Goal: Task Accomplishment & Management: Complete application form

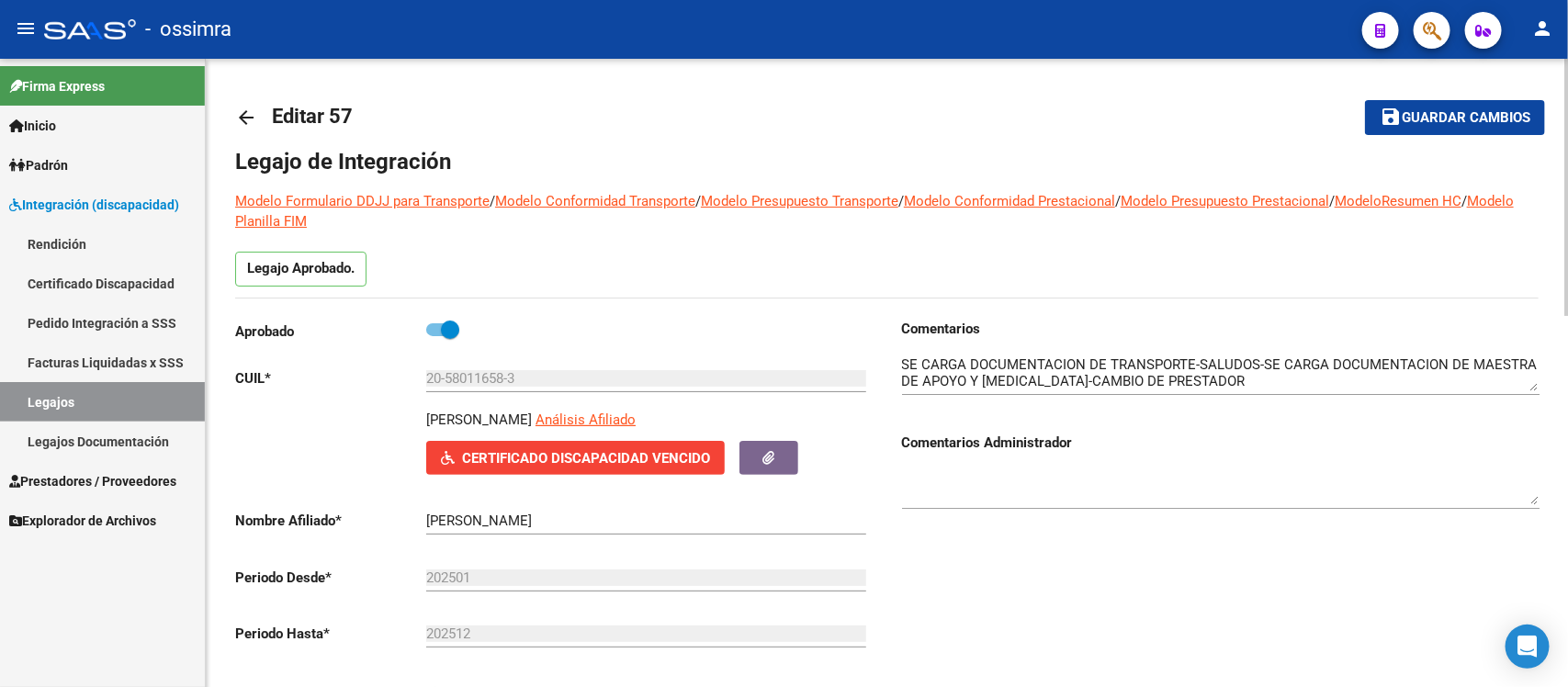
scroll to position [42, 0]
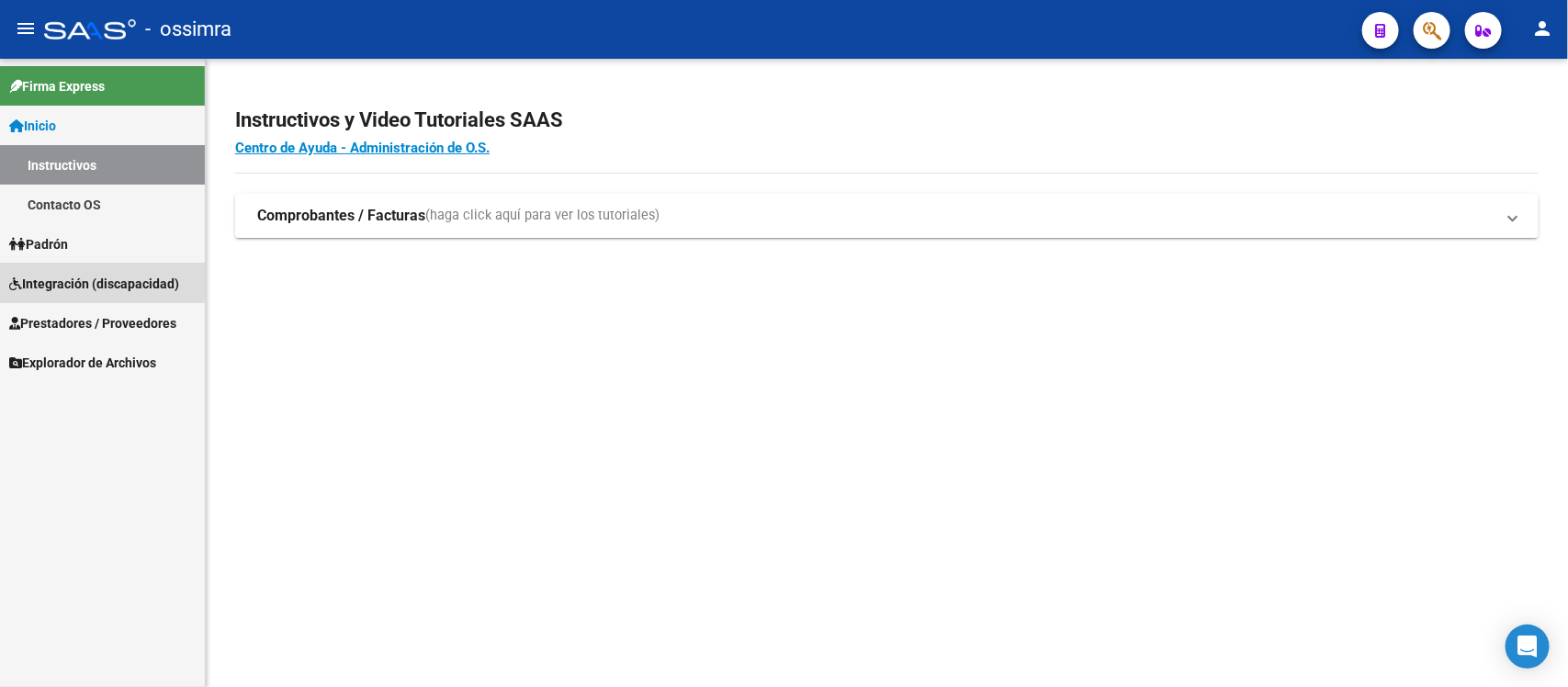
click at [55, 277] on span "Integración (discapacidad)" at bounding box center [94, 284] width 170 height 20
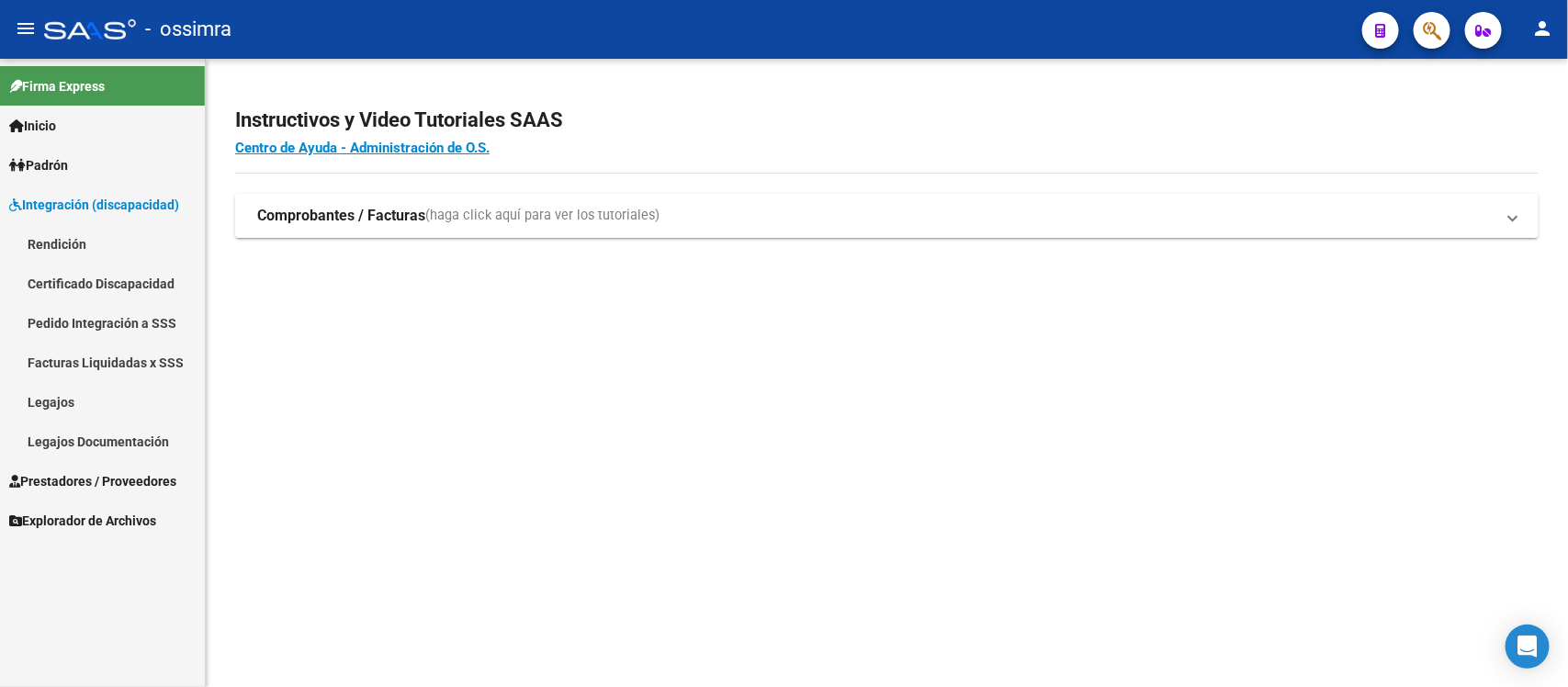
click at [57, 405] on link "Legajos" at bounding box center [102, 402] width 204 height 40
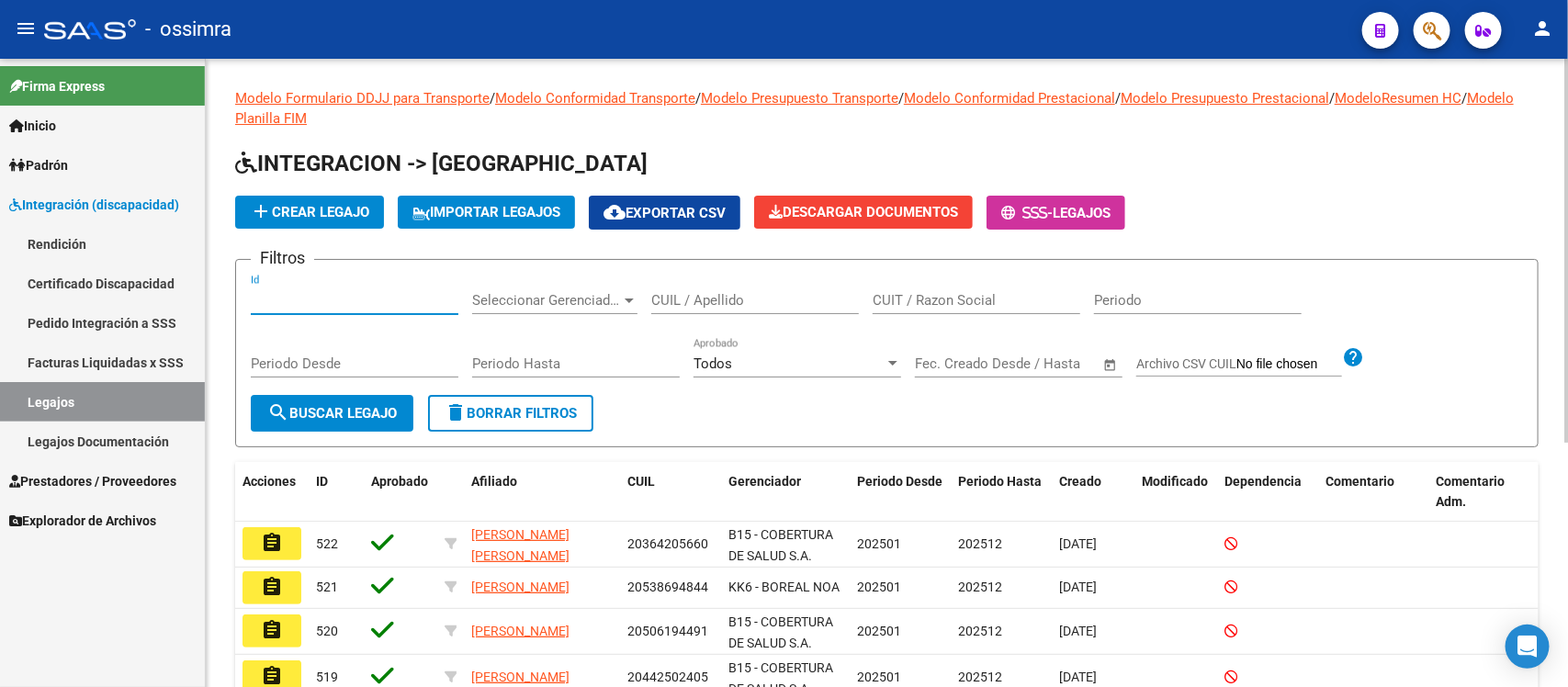
click at [314, 297] on input "Id" at bounding box center [355, 300] width 207 height 16
type input "57"
click at [360, 416] on span "search Buscar Legajo" at bounding box center [332, 413] width 129 height 16
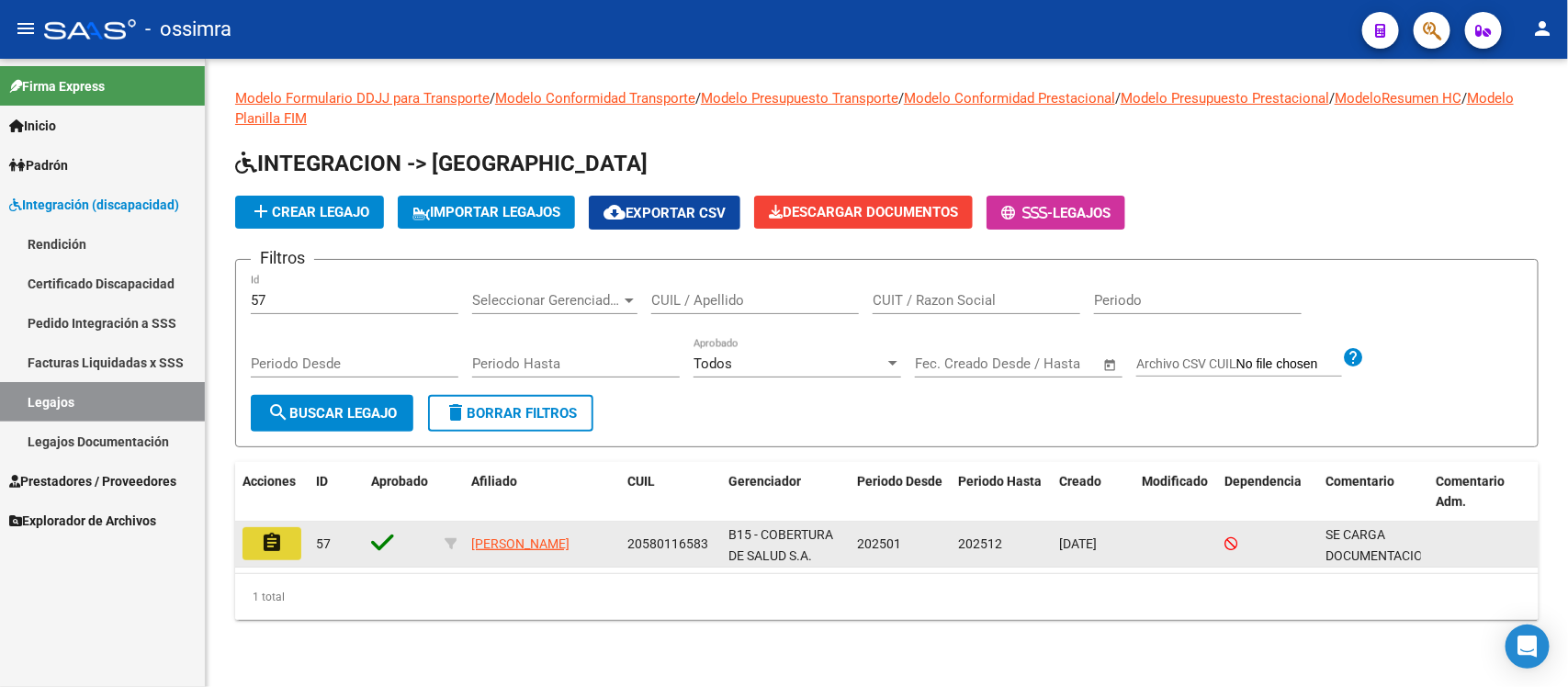
click at [281, 548] on mat-icon "assignment" at bounding box center [271, 542] width 22 height 22
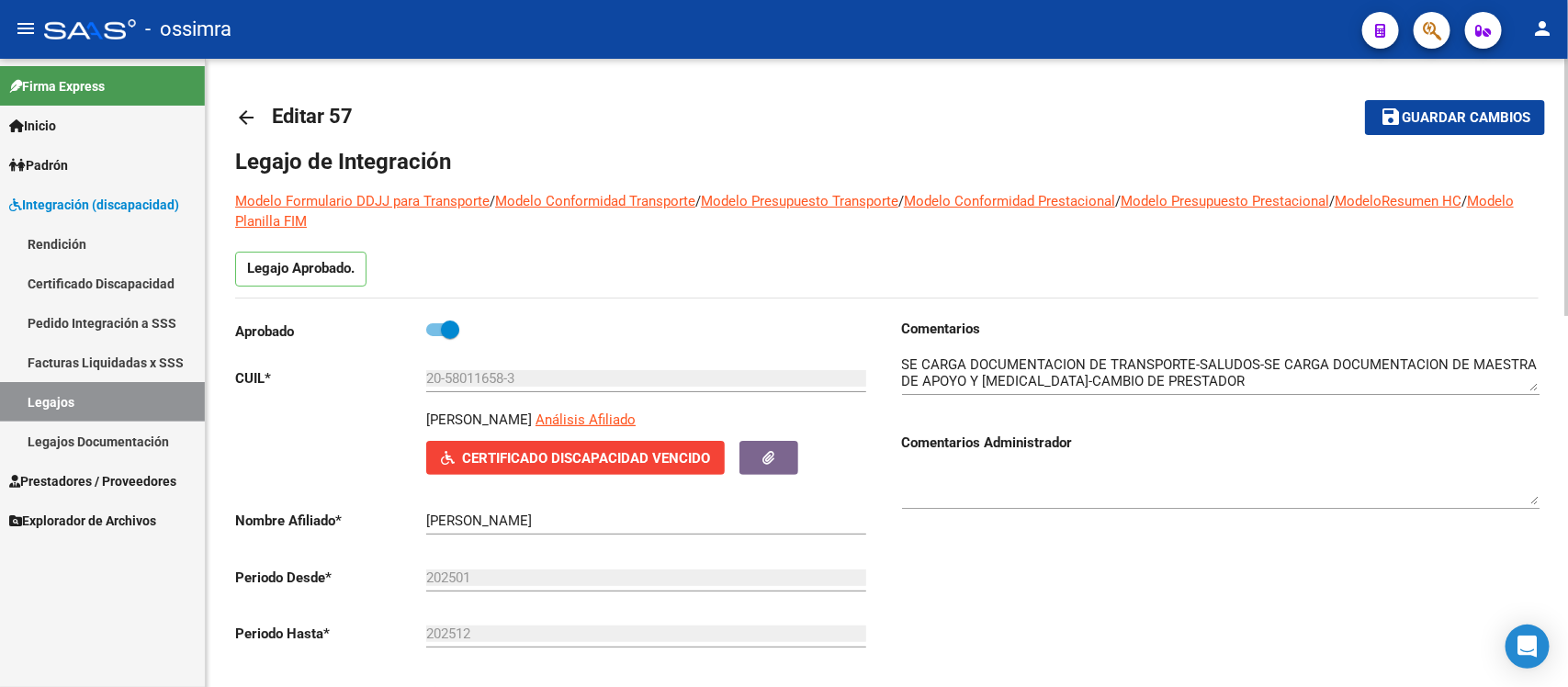
click at [1430, 121] on span "Guardar cambios" at bounding box center [1465, 118] width 128 height 16
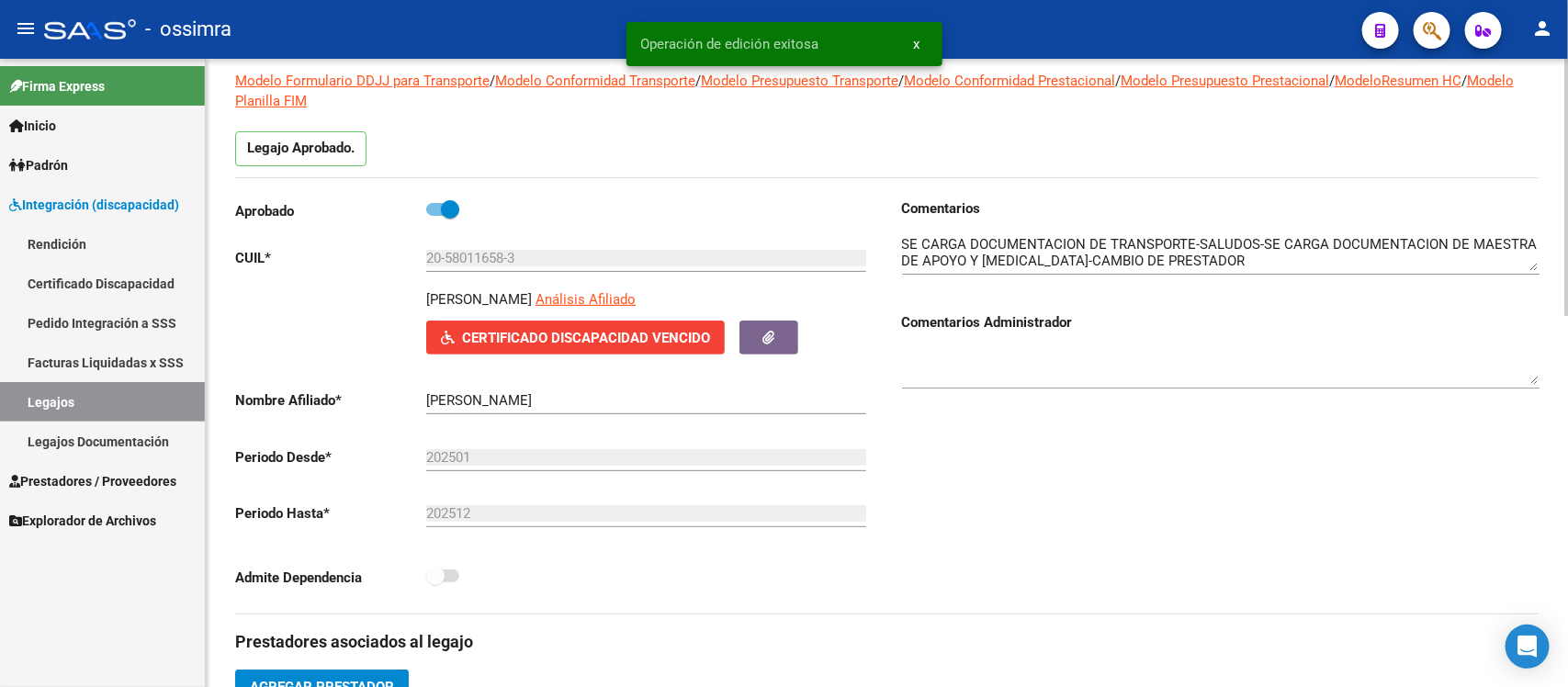
scroll to position [107, 0]
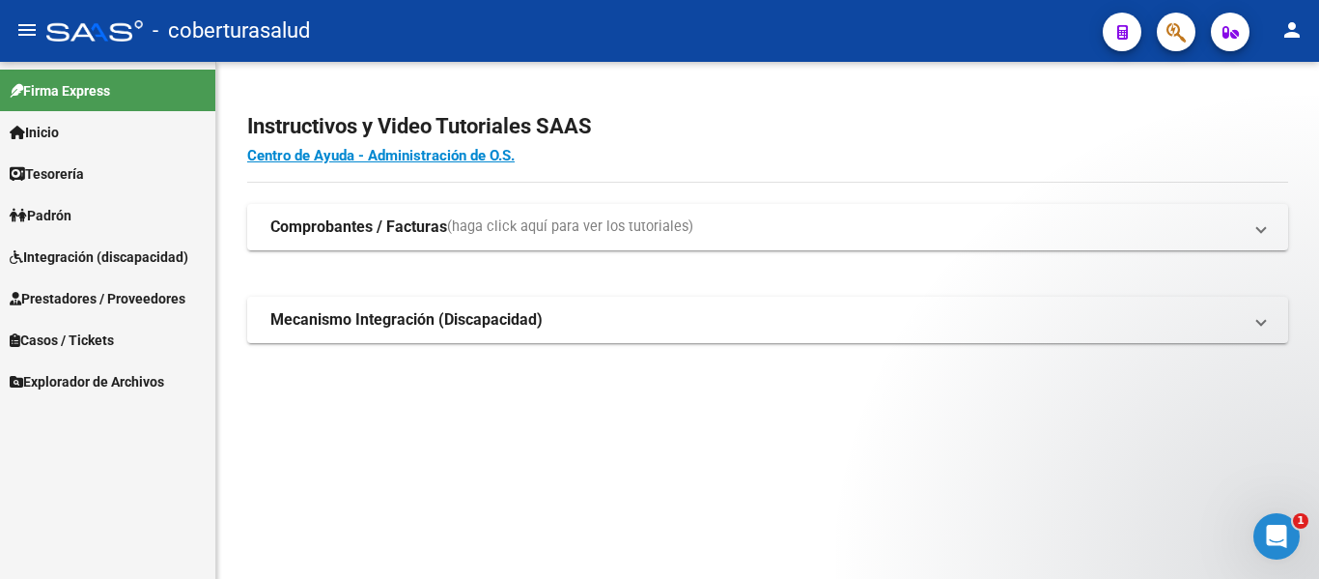
click at [69, 221] on span "Padrón" at bounding box center [41, 215] width 62 height 21
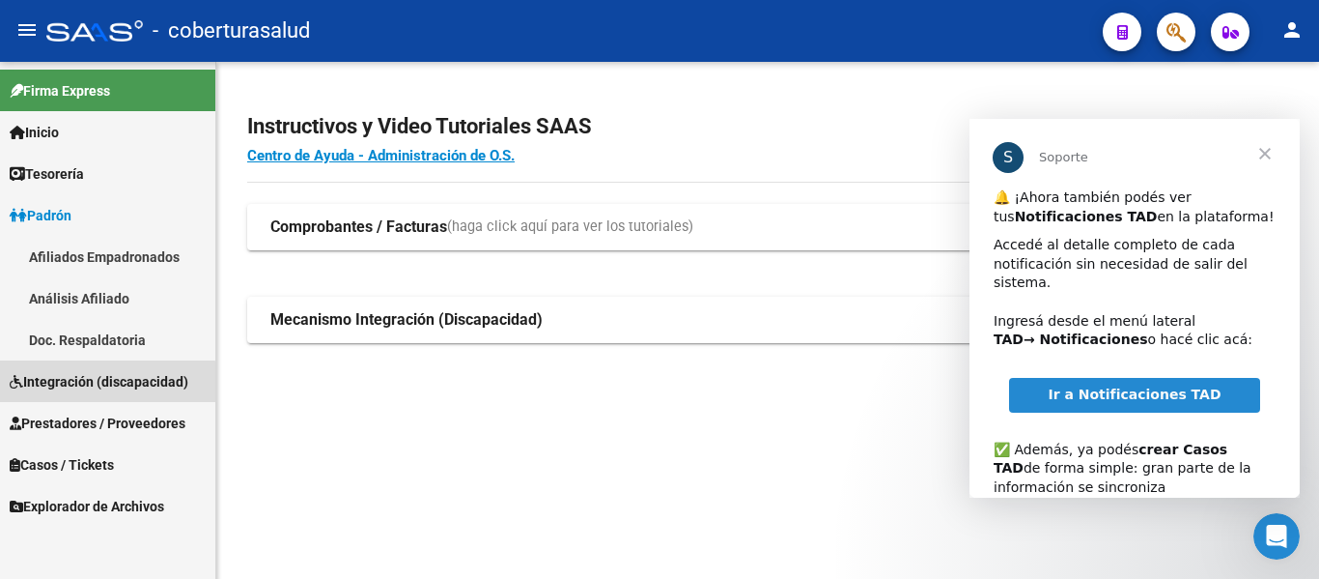
click at [51, 385] on span "Integración (discapacidad)" at bounding box center [99, 381] width 179 height 21
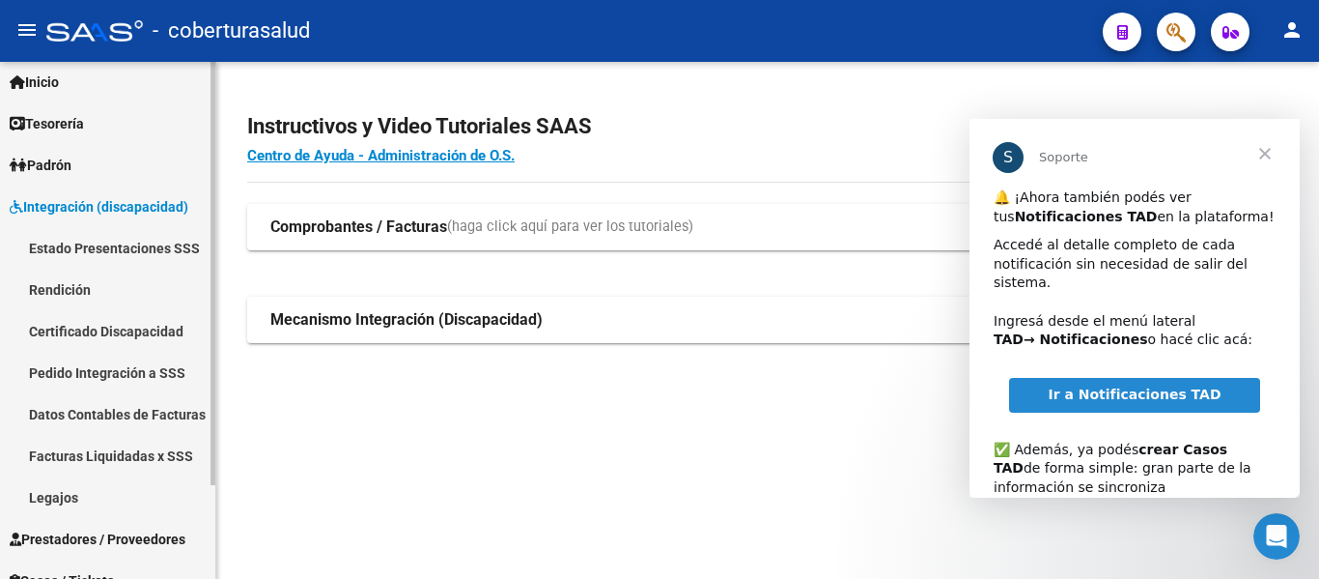
scroll to position [114, 0]
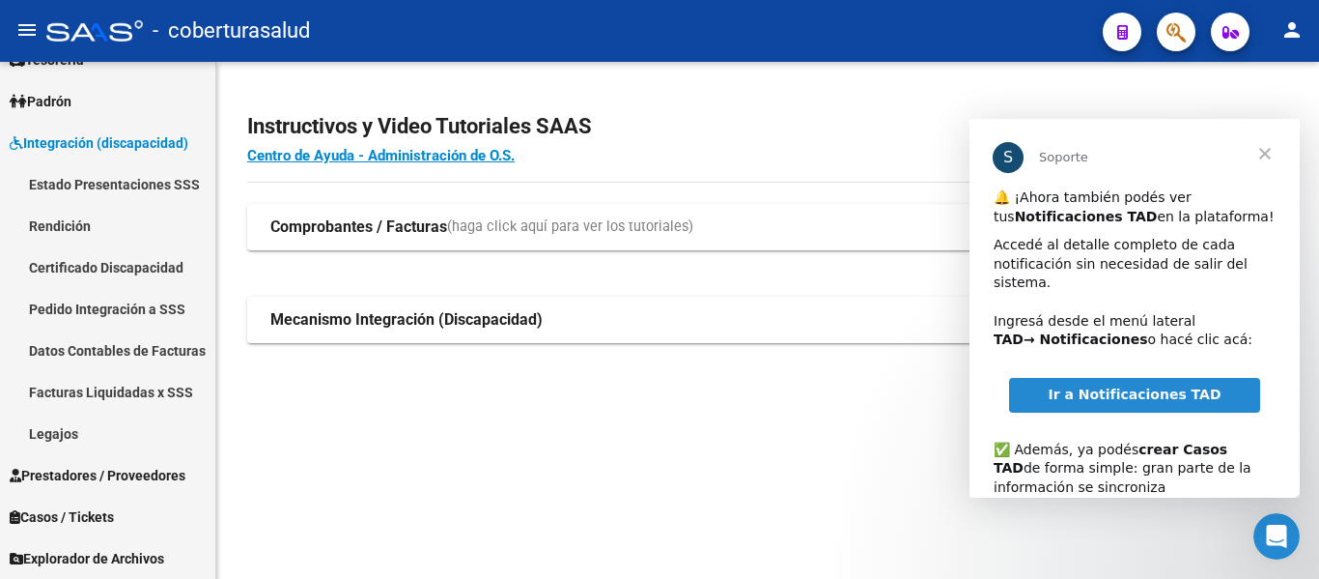
click at [1257, 158] on span "Cerrar" at bounding box center [1266, 154] width 70 height 70
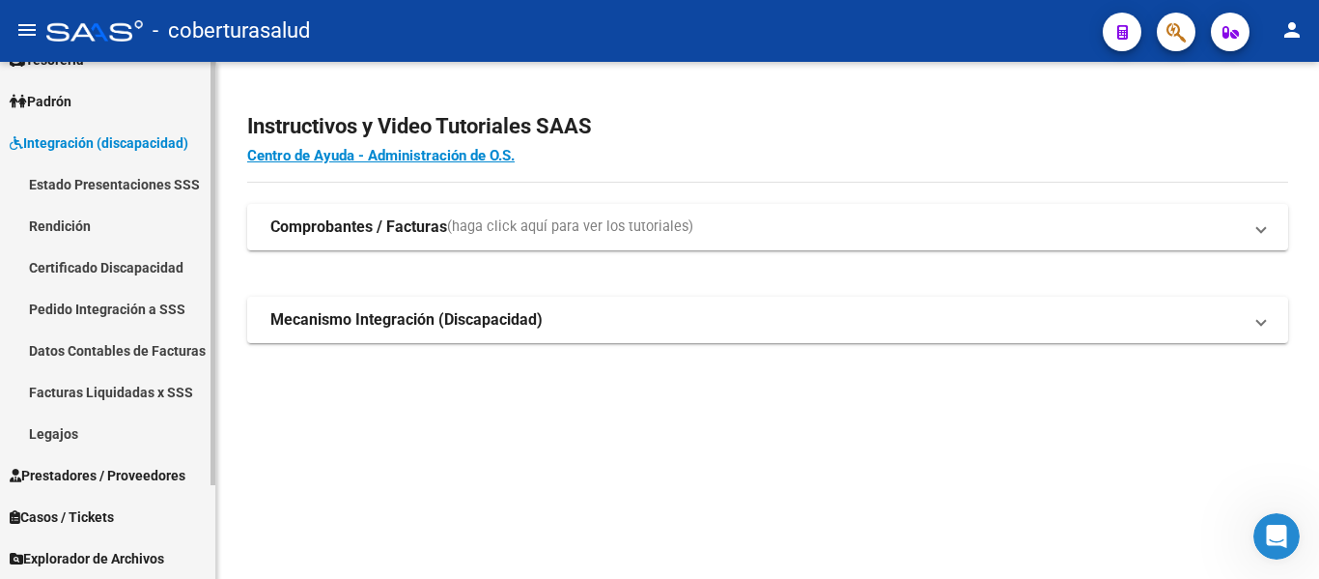
click at [74, 431] on link "Legajos" at bounding box center [107, 433] width 215 height 42
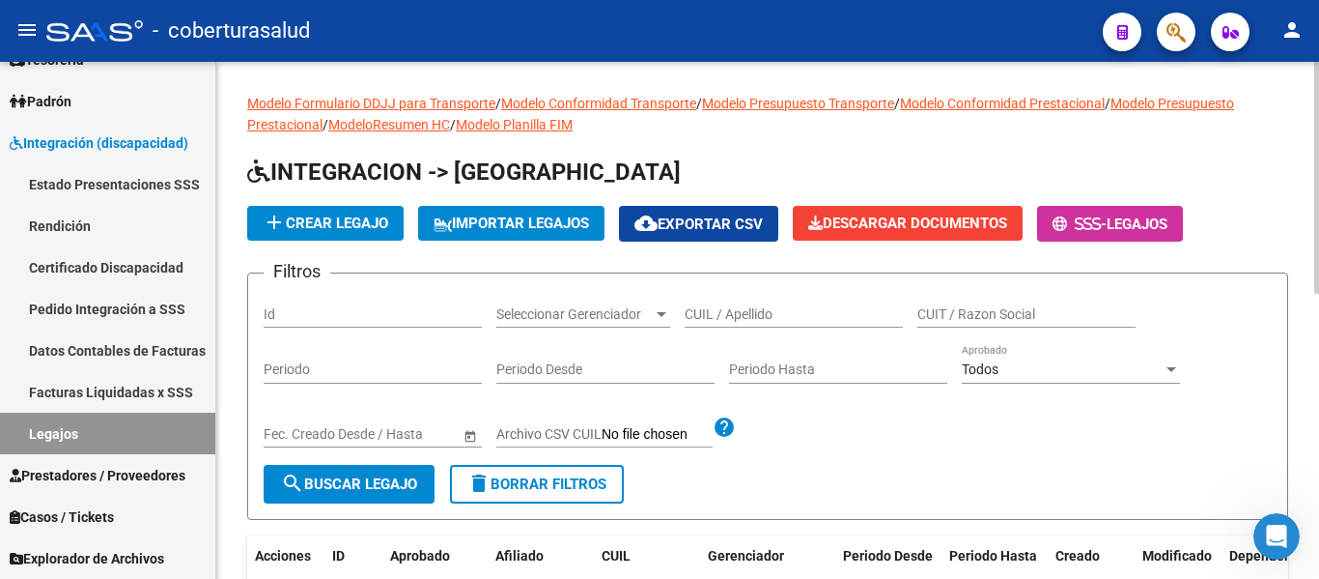
click at [797, 310] on input "CUIL / Apellido" at bounding box center [794, 314] width 218 height 16
paste input "20593672248"
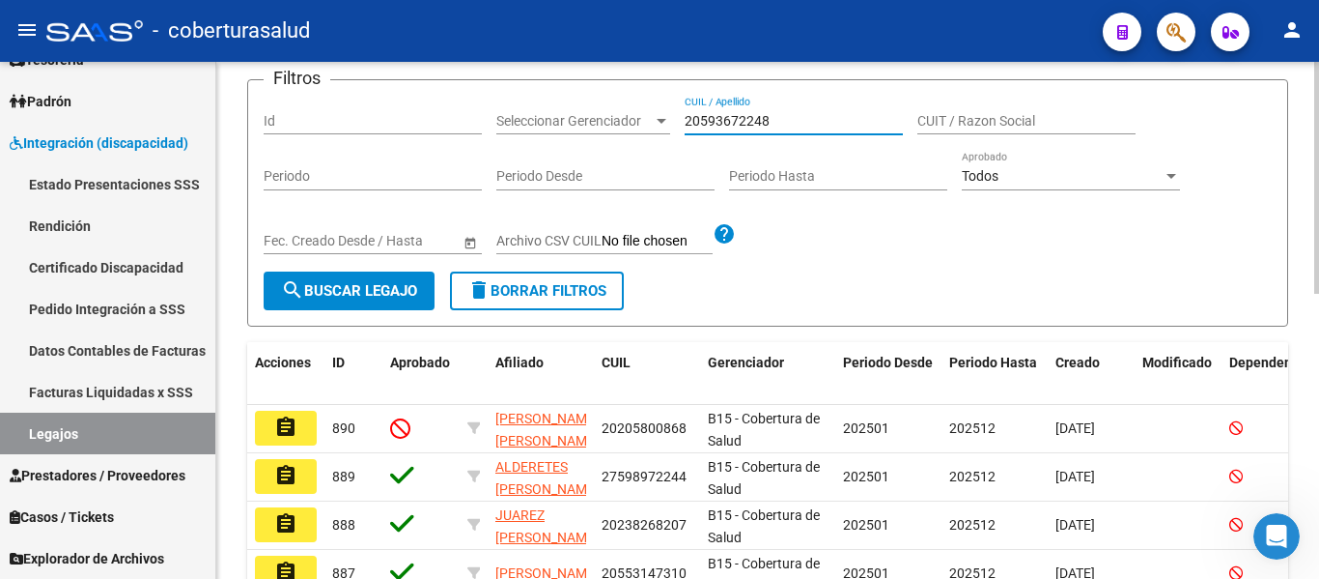
type input "20593672248"
click at [347, 290] on span "search Buscar Legajo" at bounding box center [349, 290] width 136 height 17
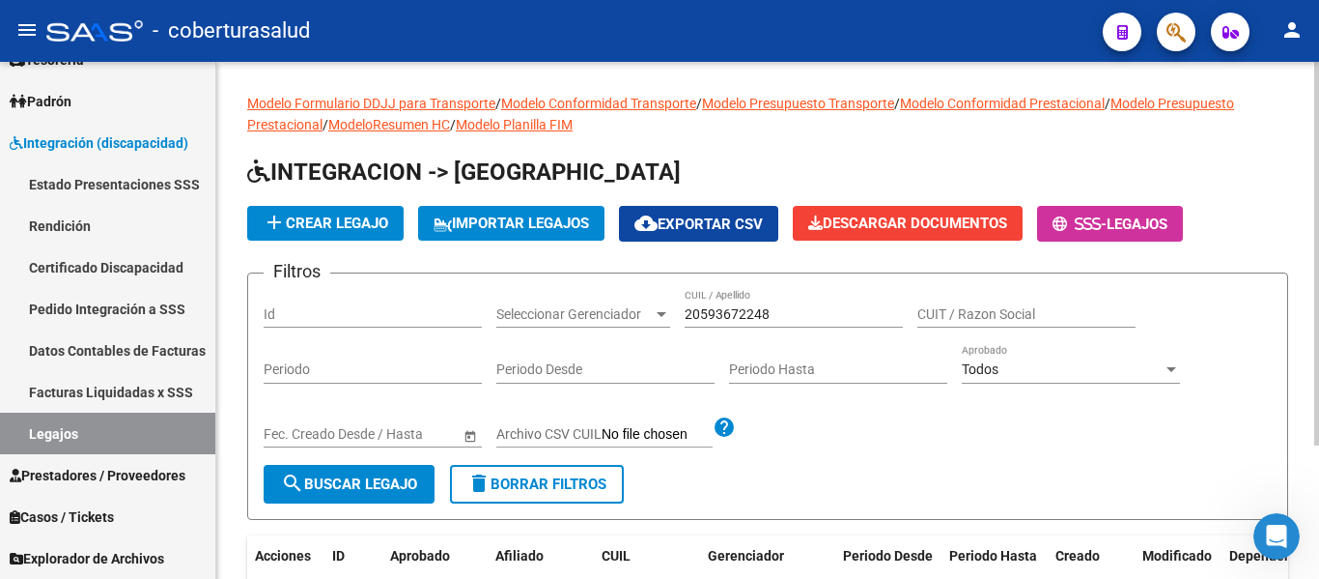
click at [352, 220] on span "add Crear Legajo" at bounding box center [326, 222] width 126 height 17
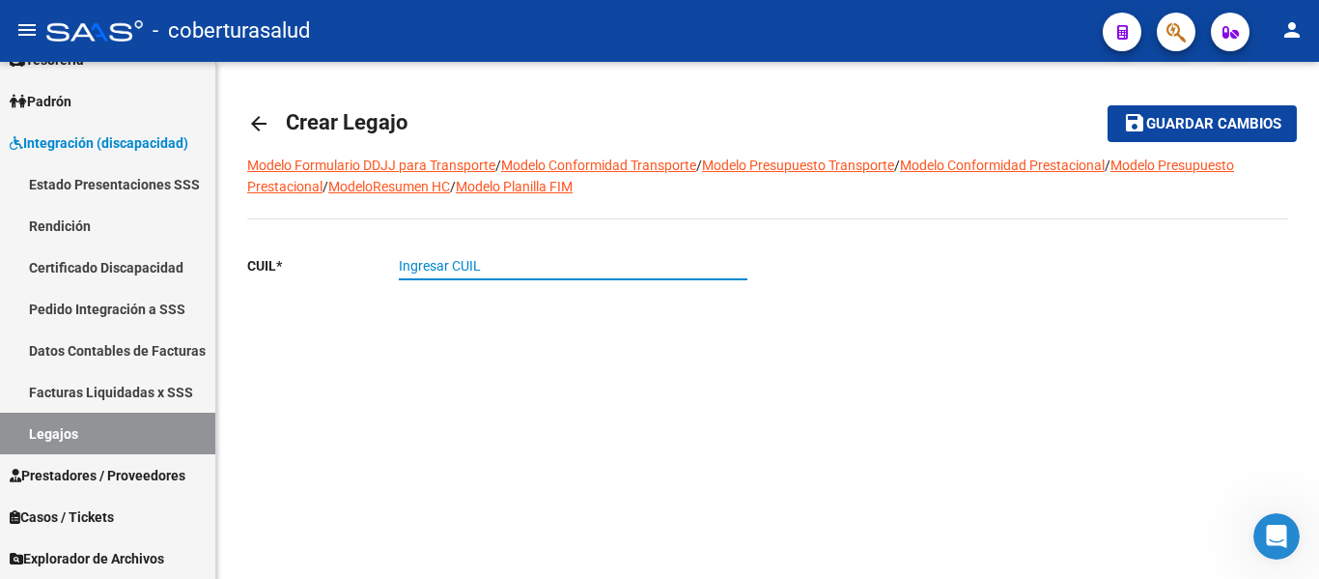
click at [499, 264] on input "Ingresar CUIL" at bounding box center [573, 266] width 349 height 16
paste input "20-59367224-8"
type input "20-59367224-8"
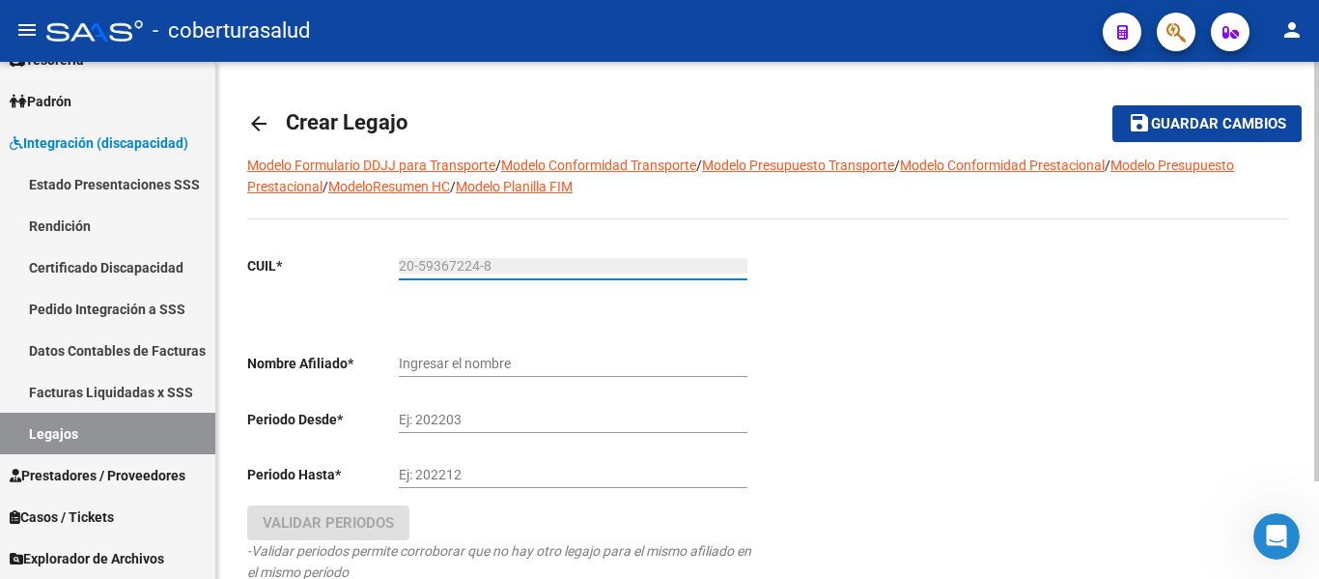
type input "PALACIOS ISAIAS NICOLAS"
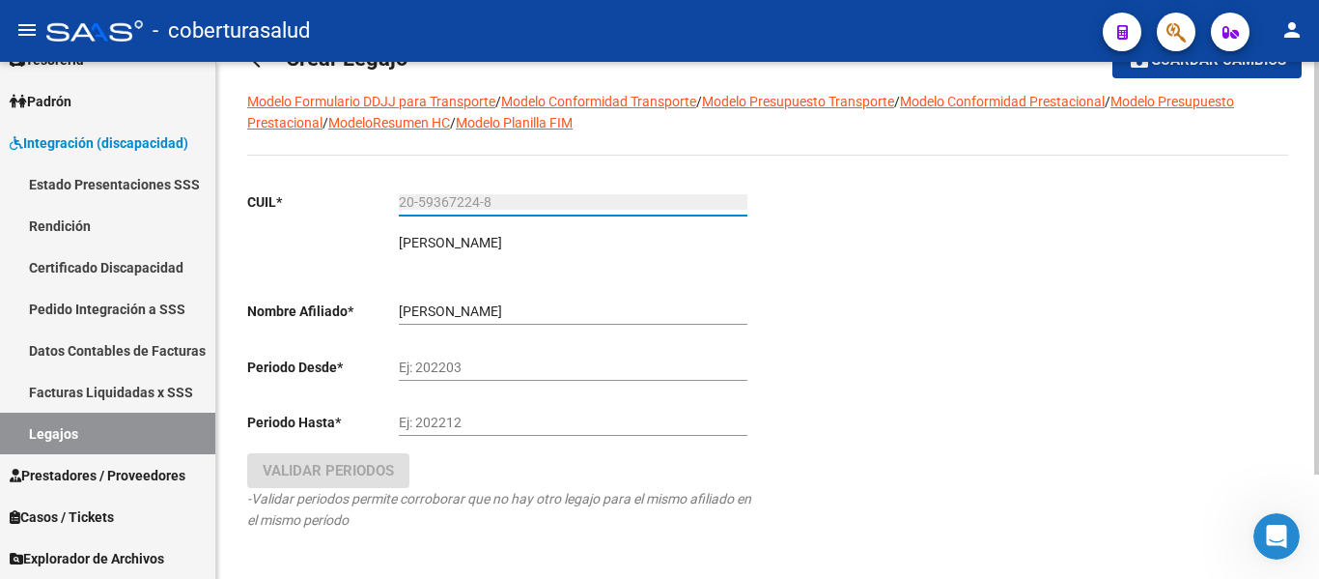
scroll to position [97, 0]
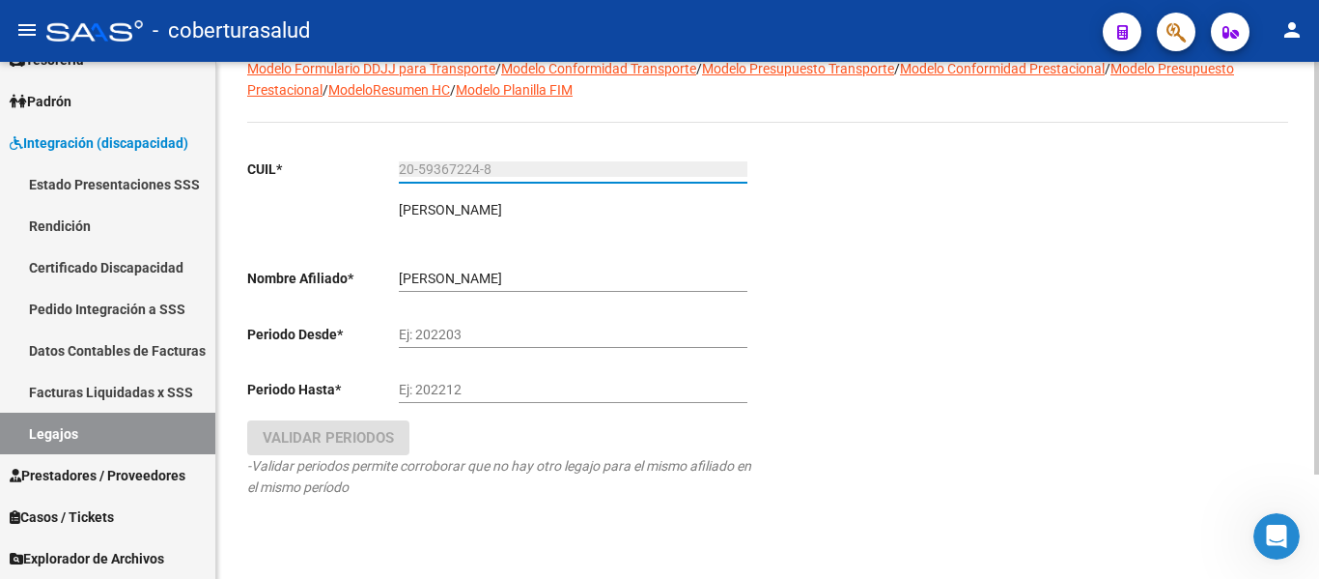
type input "20-59367224-8"
click at [473, 330] on input "Ej: 202203" at bounding box center [573, 334] width 349 height 16
type input "202501"
click at [449, 383] on input "Ej: 202212" at bounding box center [573, 390] width 349 height 16
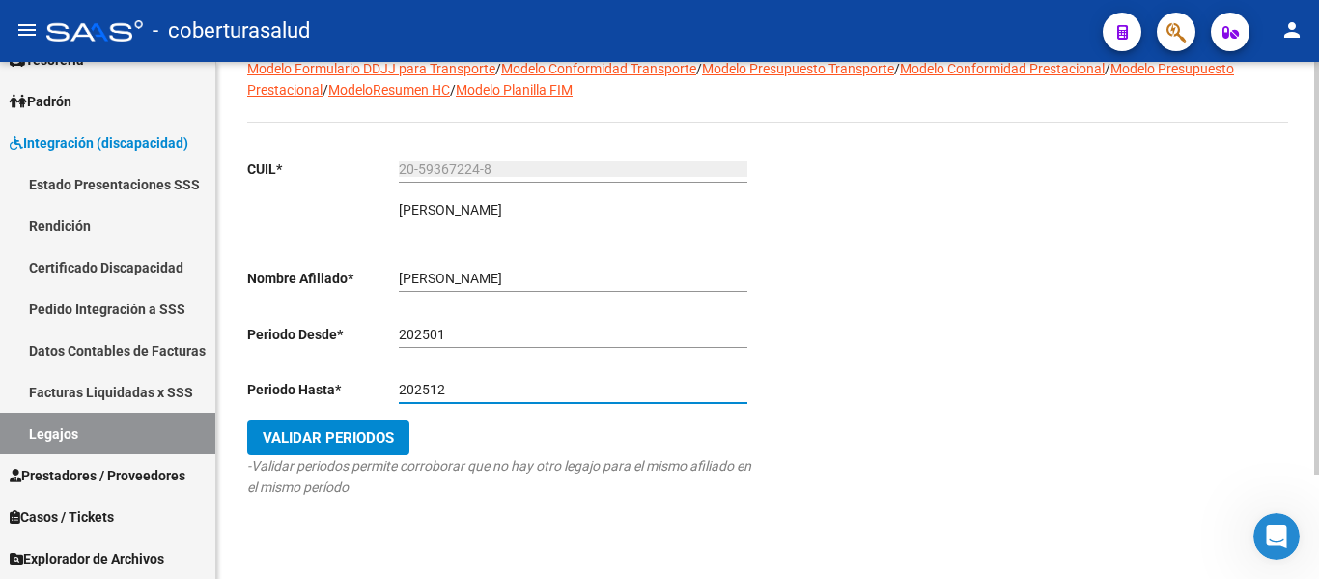
type input "202512"
click at [348, 439] on span "Validar Periodos" at bounding box center [328, 437] width 131 height 17
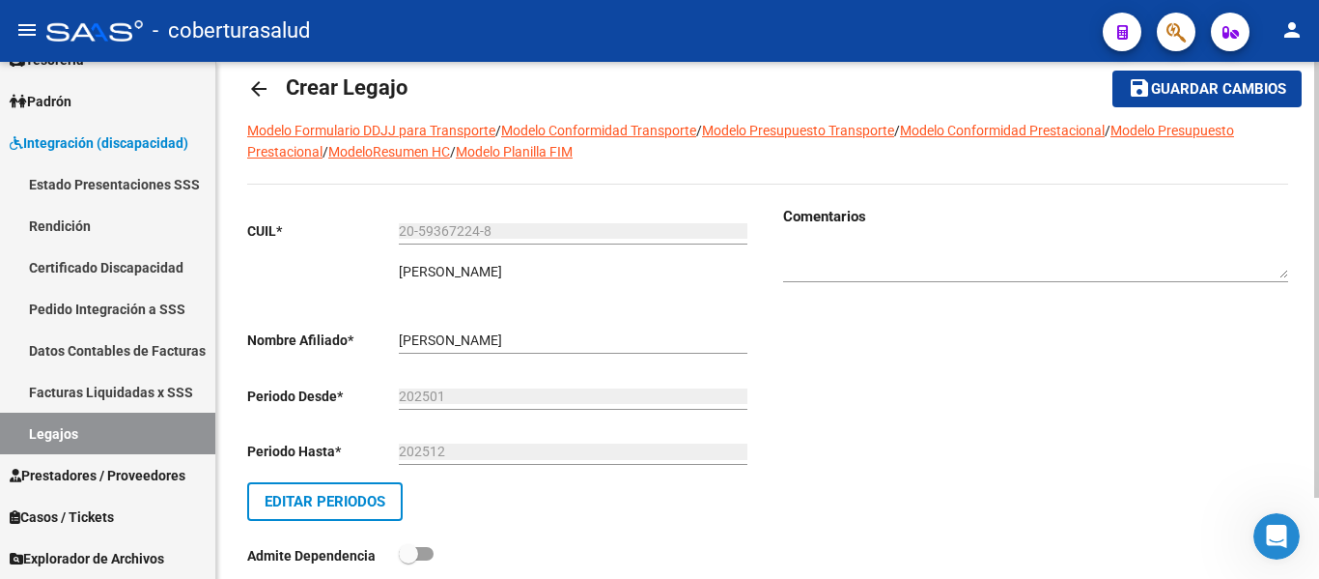
scroll to position [0, 0]
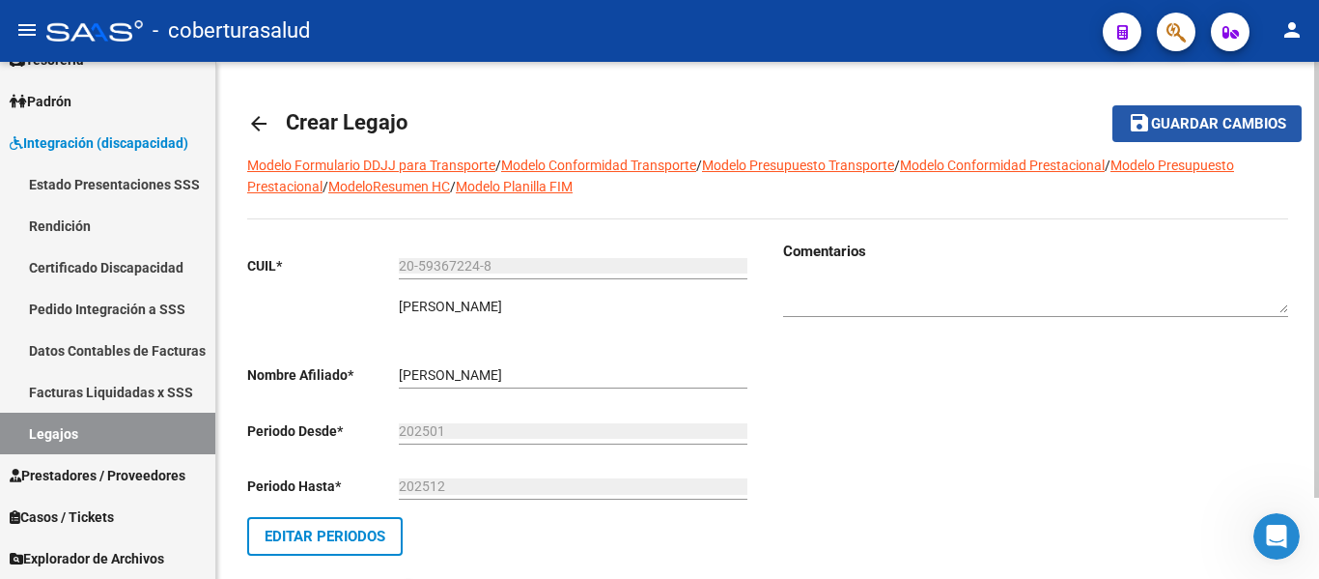
click at [1196, 119] on span "Guardar cambios" at bounding box center [1218, 124] width 135 height 17
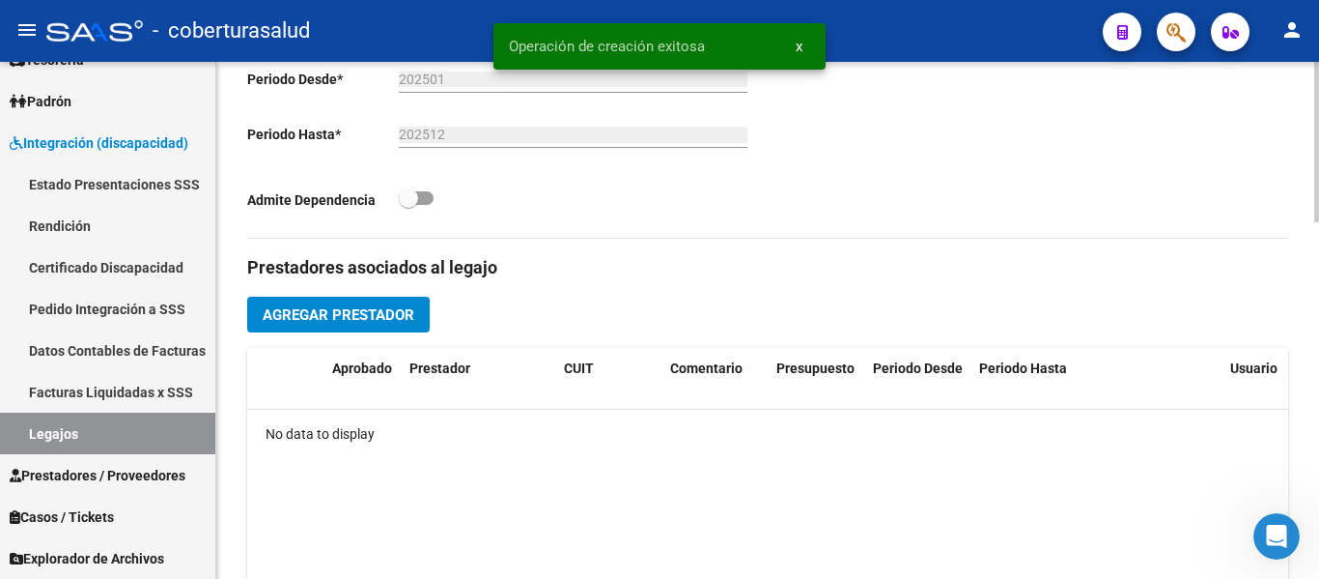
scroll to position [580, 0]
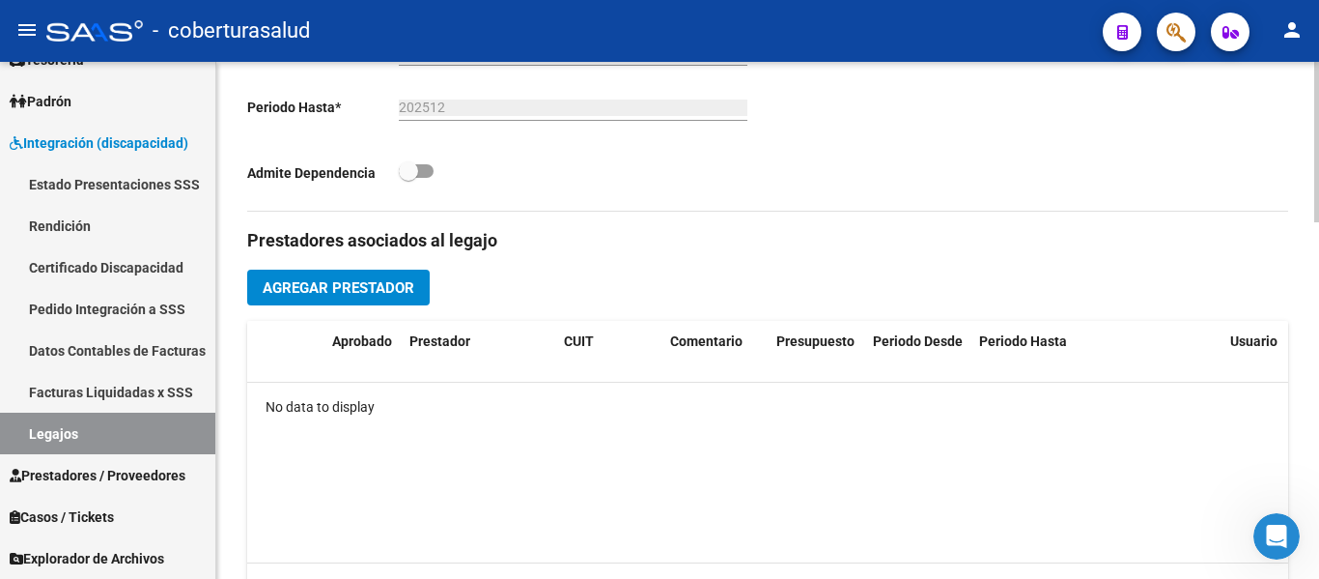
click at [333, 280] on span "Agregar Prestador" at bounding box center [339, 287] width 152 height 17
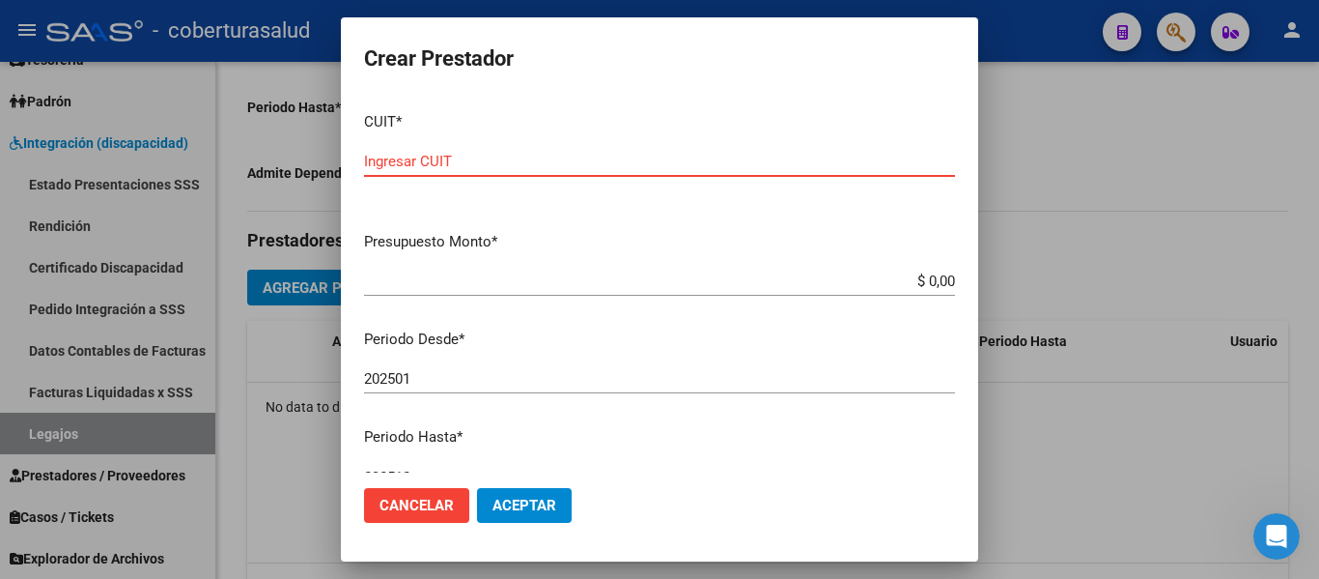
click at [430, 158] on input "Ingresar CUIT" at bounding box center [659, 161] width 591 height 17
paste input "27-36425073-3"
type input "27-36425073-3"
click at [941, 279] on app-form-text-field "Presupuesto Monto * $ 0,00 Ingresar el monto" at bounding box center [667, 261] width 607 height 60
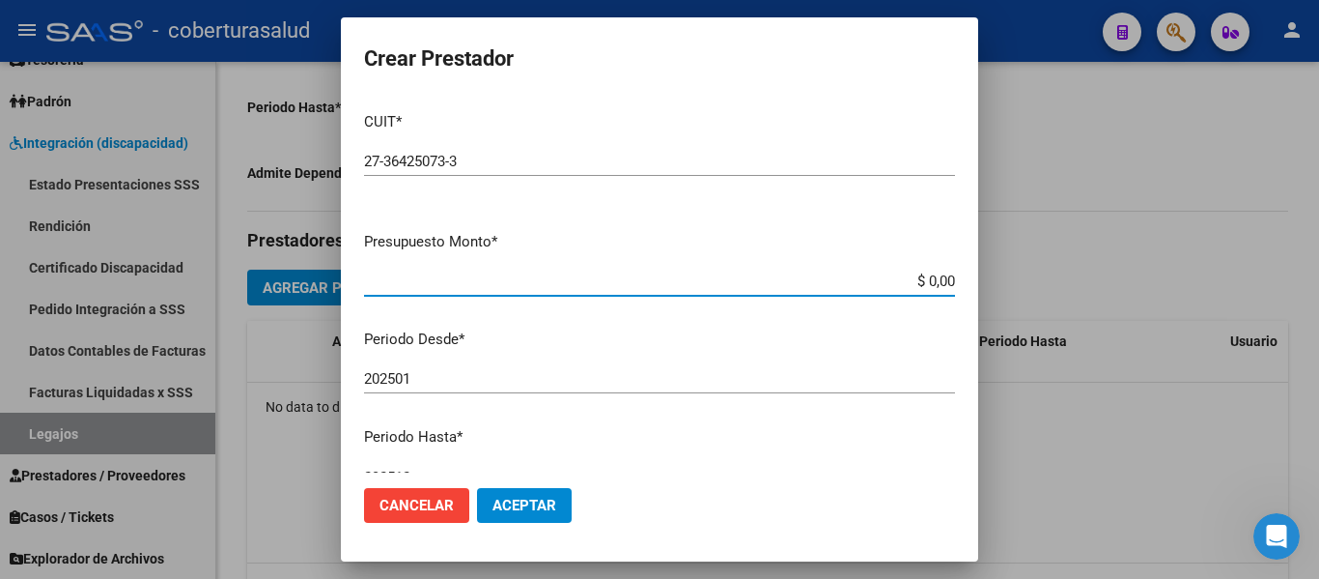
click at [939, 279] on input "$ 0,00" at bounding box center [659, 280] width 591 height 17
type input "$ 12.370,61"
click at [428, 373] on input "202501" at bounding box center [659, 378] width 591 height 17
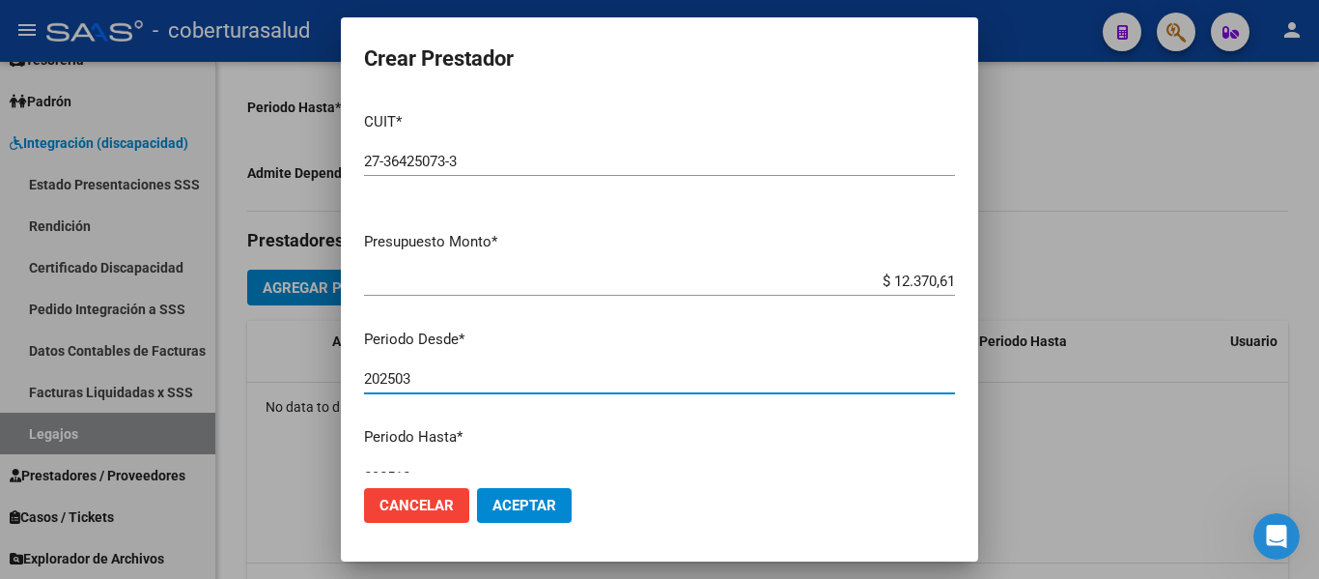
type input "202503"
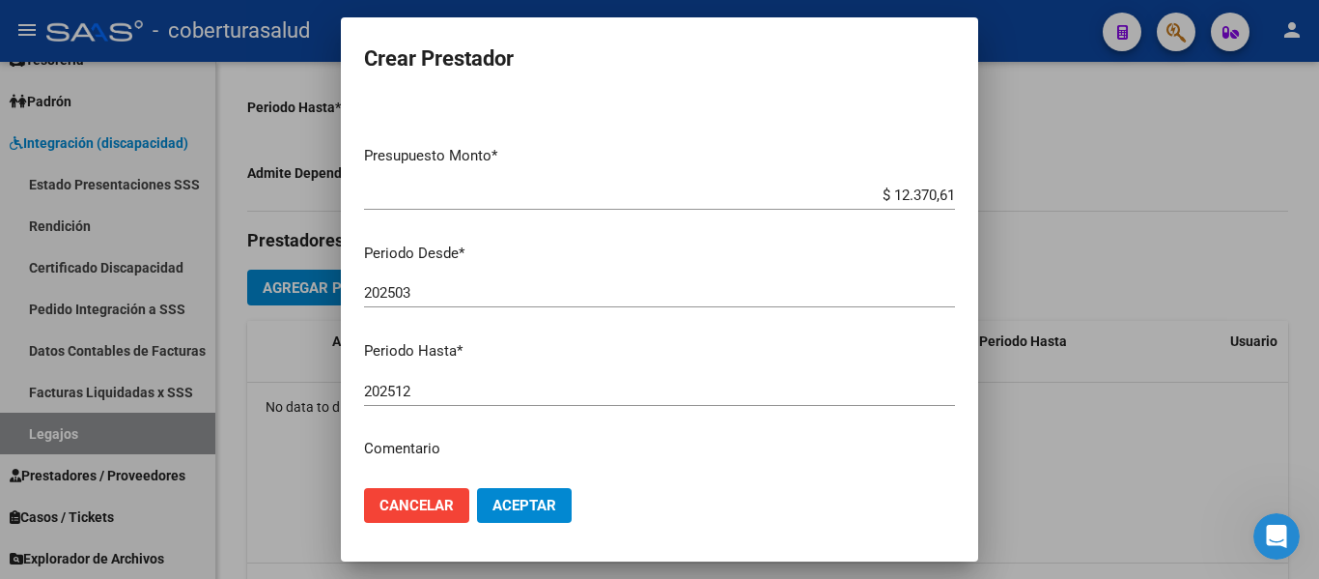
scroll to position [193, 0]
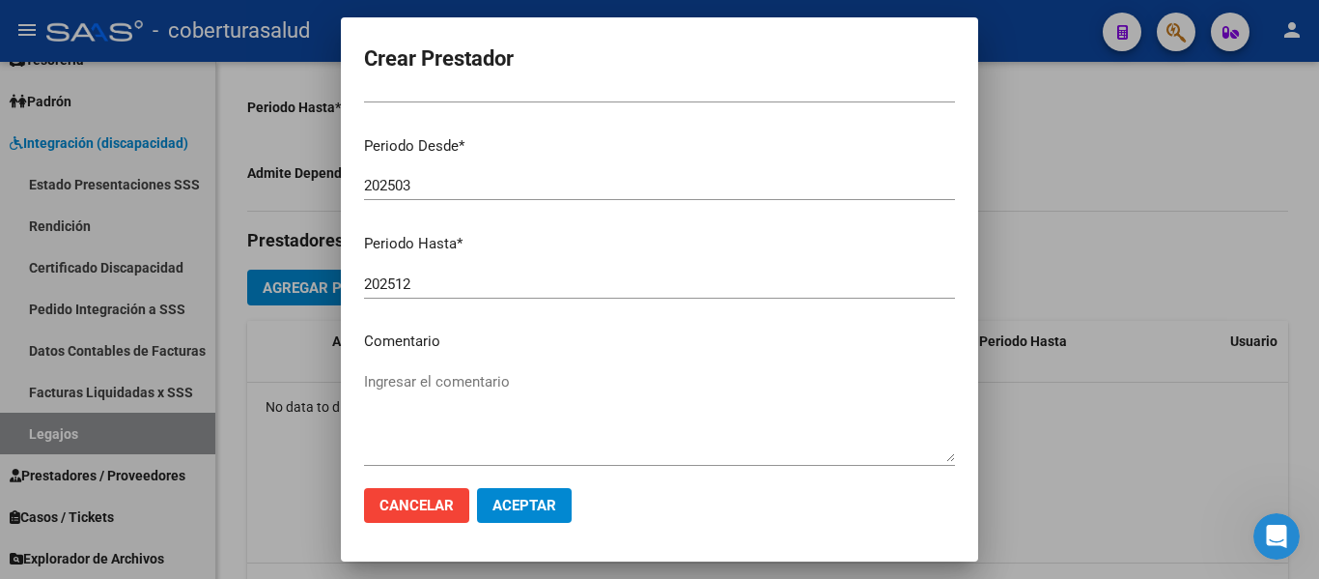
click at [428, 391] on textarea "Ingresar el comentario" at bounding box center [659, 416] width 591 height 91
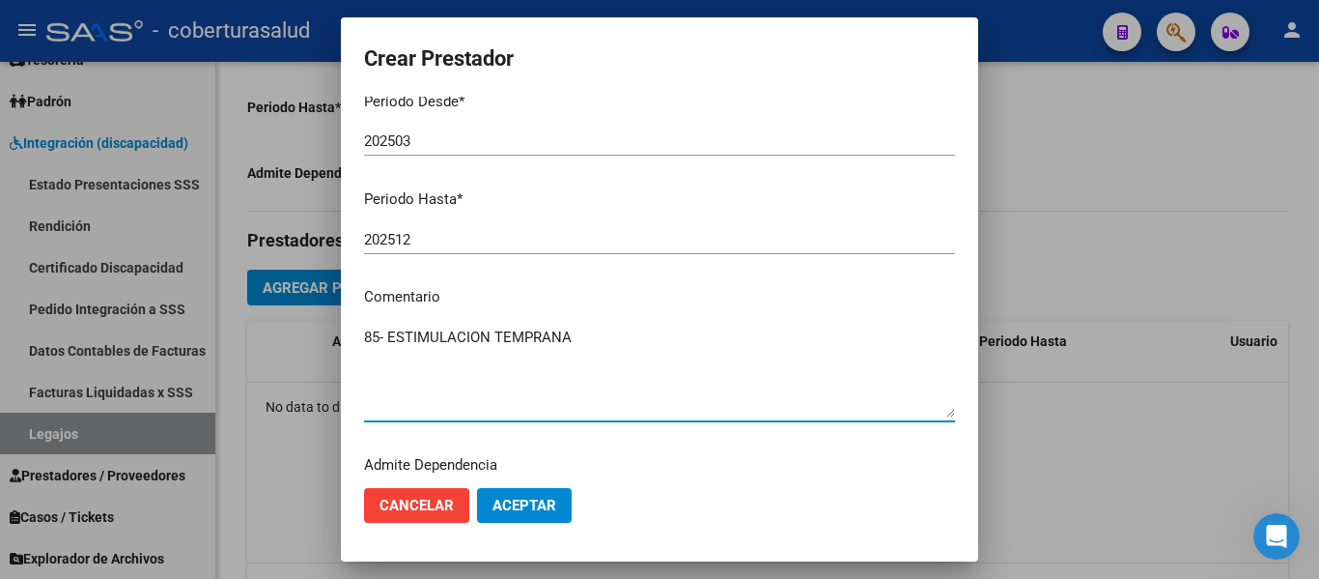
scroll to position [286, 0]
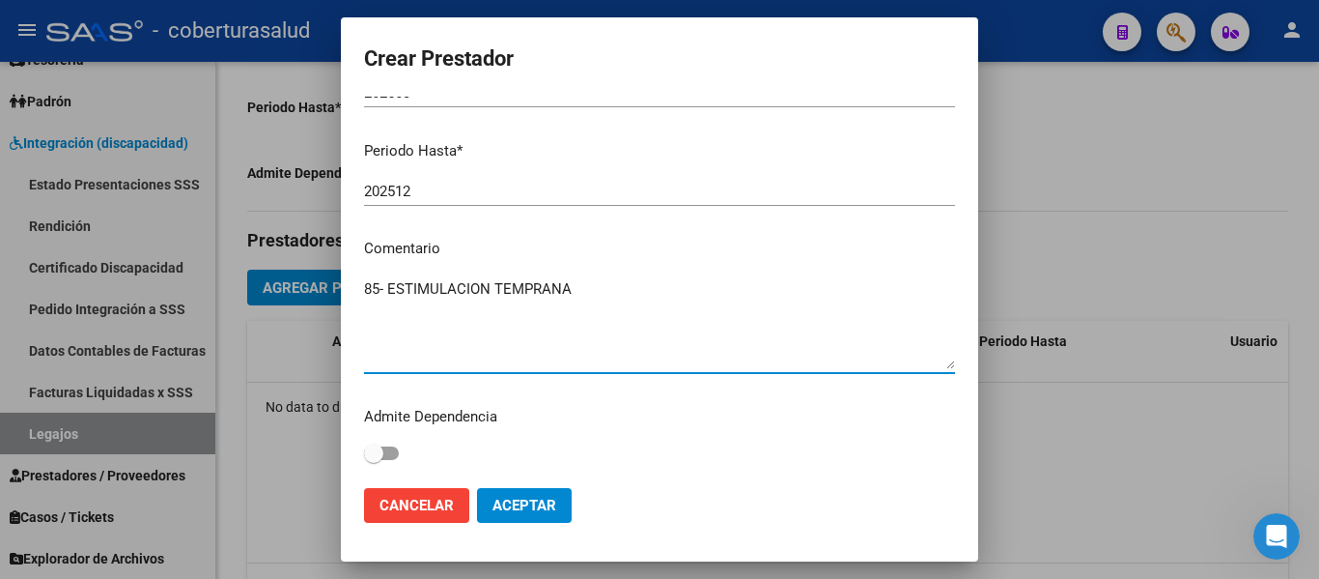
type textarea "85- ESTIMULACION TEMPRANA"
click at [537, 504] on span "Aceptar" at bounding box center [525, 504] width 64 height 17
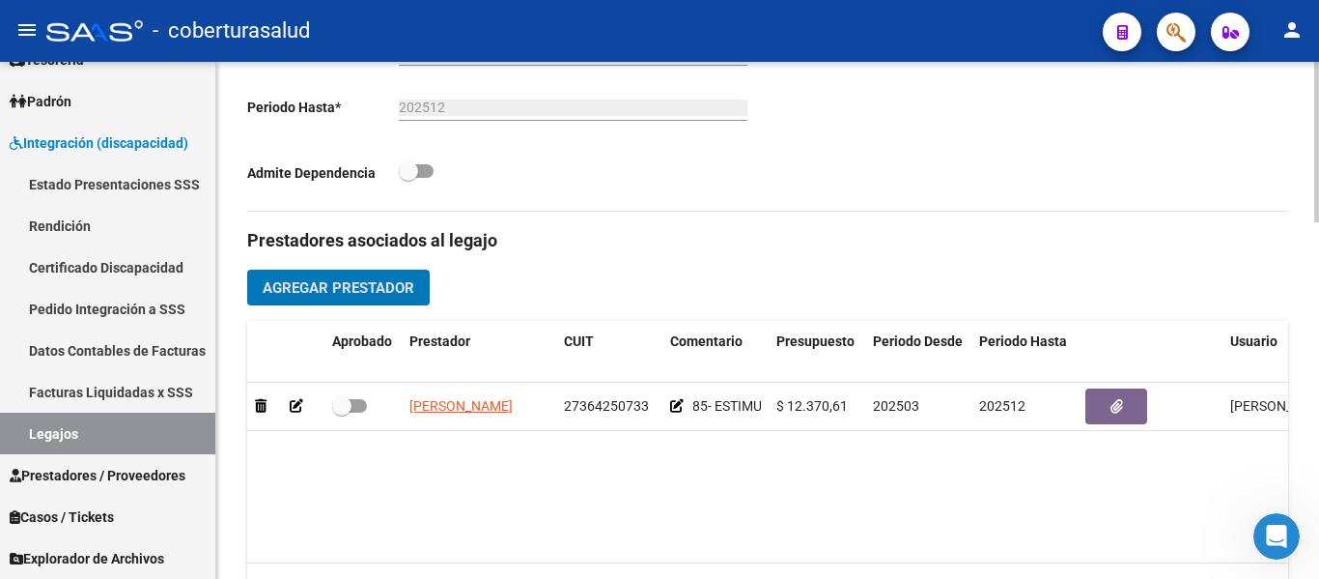
click at [378, 289] on span "Agregar Prestador" at bounding box center [339, 287] width 152 height 17
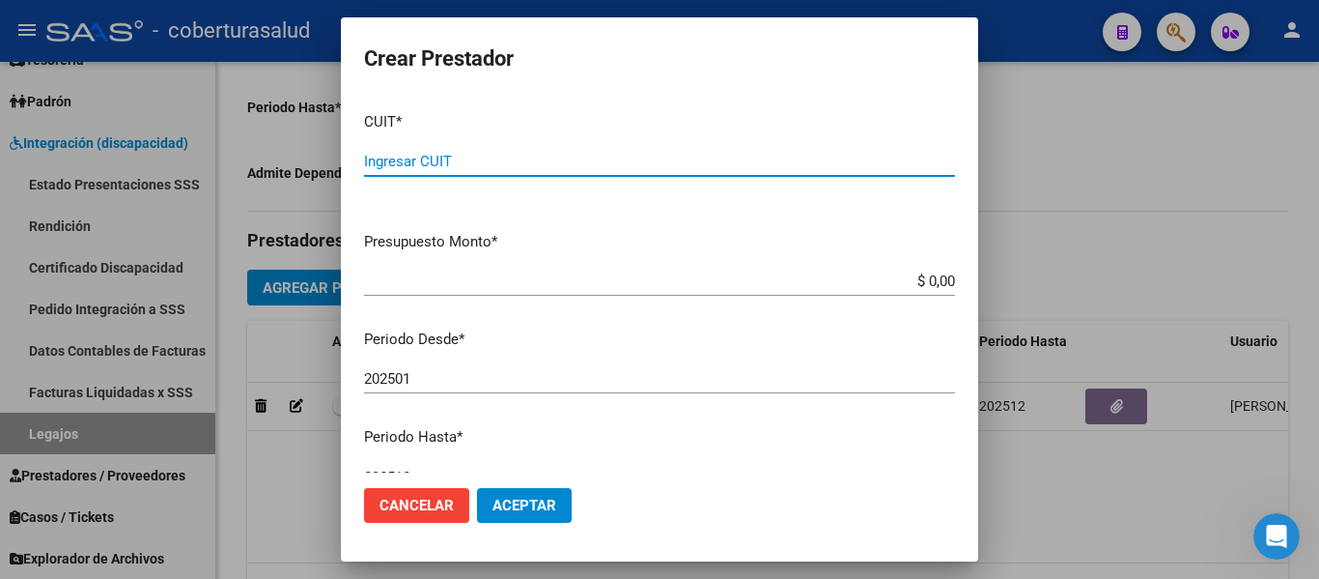
click at [457, 161] on input "Ingresar CUIT" at bounding box center [659, 161] width 591 height 17
paste input "27-30029367-6"
type input "27-30029367-6"
click at [940, 279] on input "$ 0,00" at bounding box center [659, 280] width 591 height 17
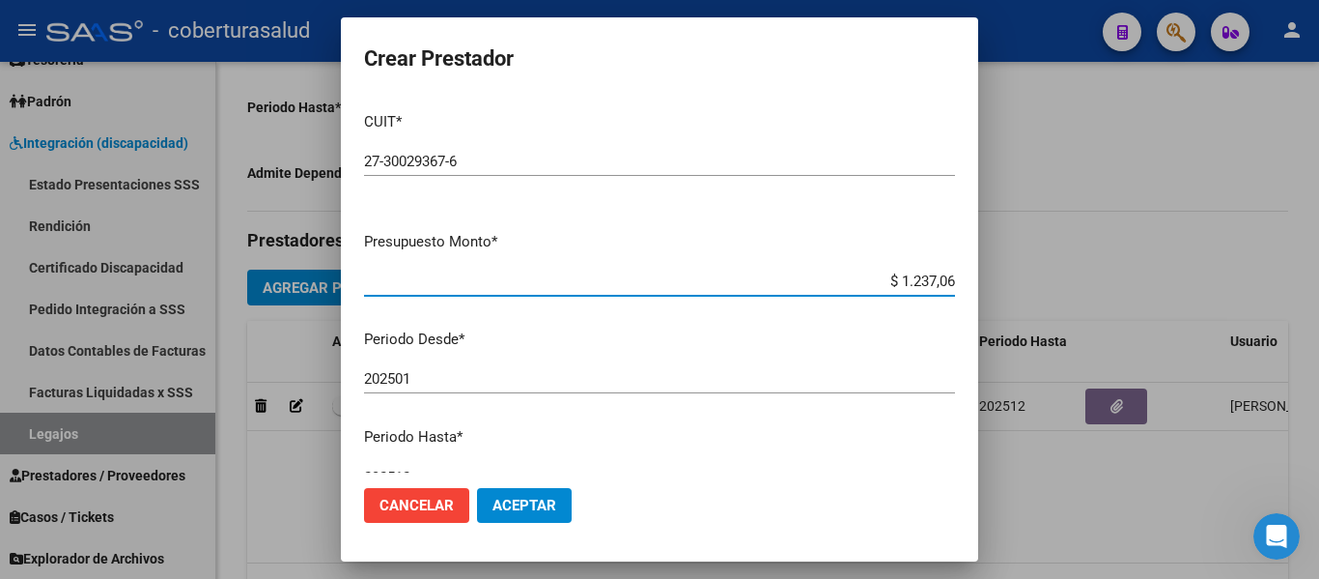
type input "$ 12.370,61"
click at [442, 365] on div "202501 Ingresar el periodo" at bounding box center [659, 378] width 591 height 29
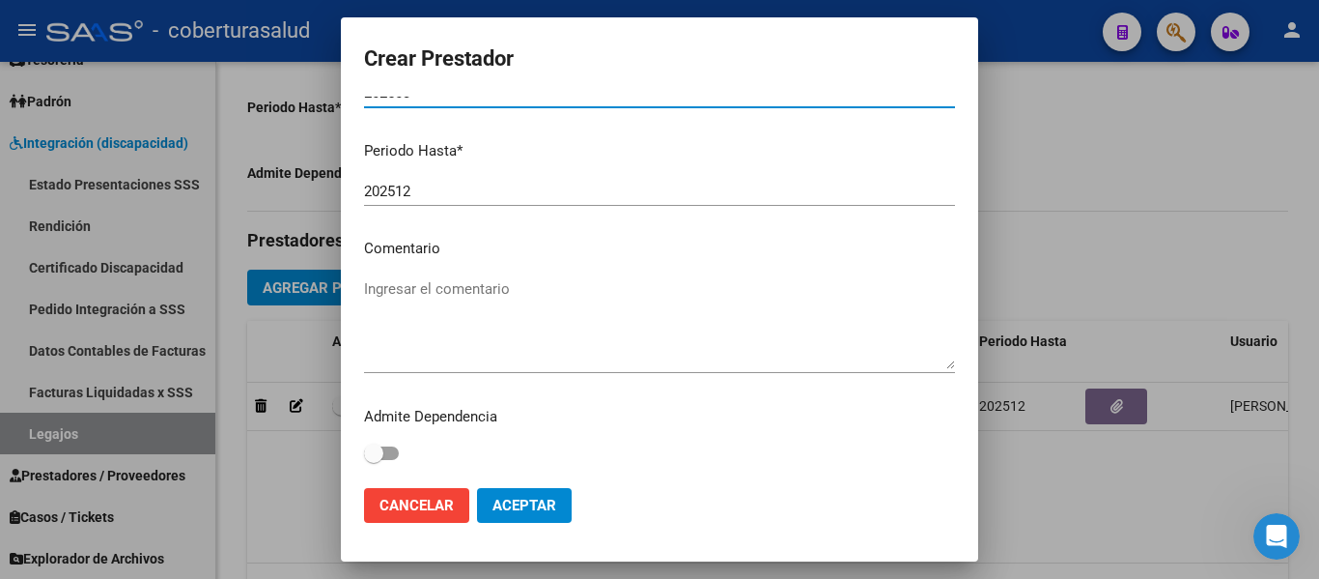
type input "202503"
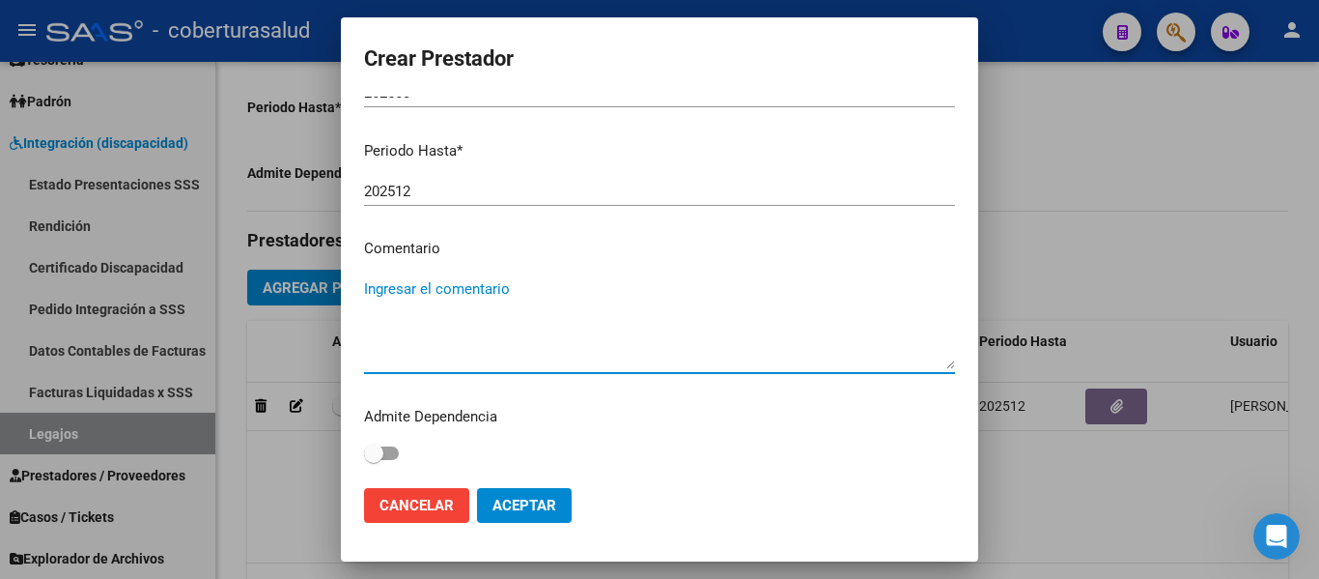
click at [434, 307] on textarea "Ingresar el comentario" at bounding box center [659, 323] width 591 height 91
type textarea "85- ESTIMULACION TEMPRANA"
click at [534, 510] on span "Aceptar" at bounding box center [525, 504] width 64 height 17
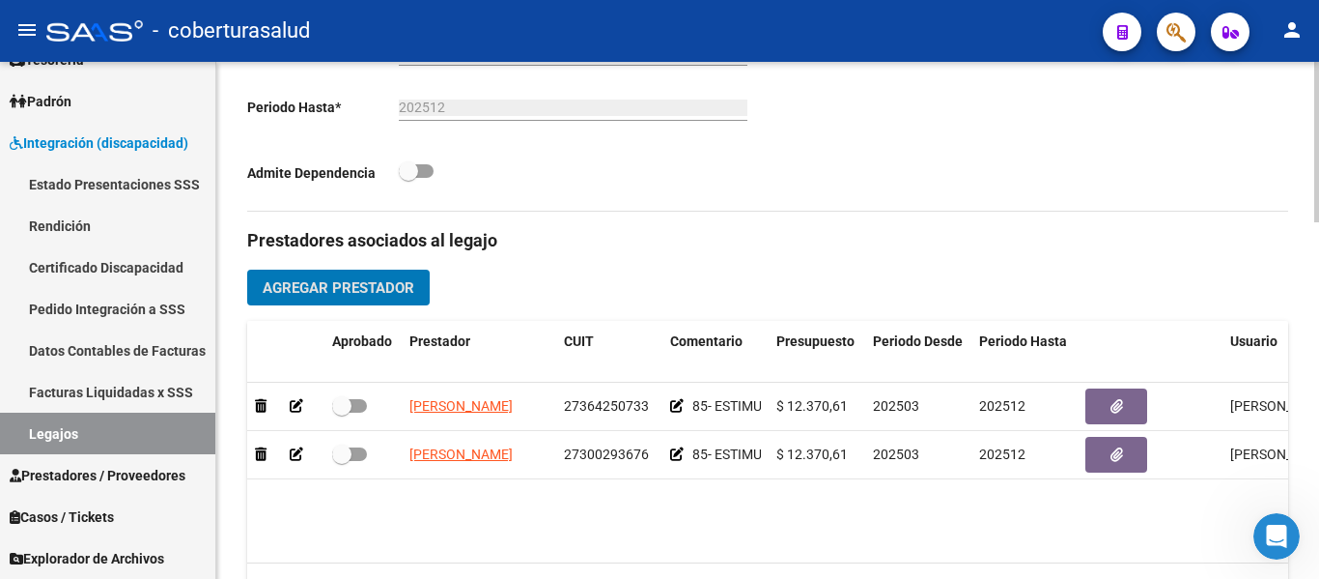
click at [354, 281] on span "Agregar Prestador" at bounding box center [339, 287] width 152 height 17
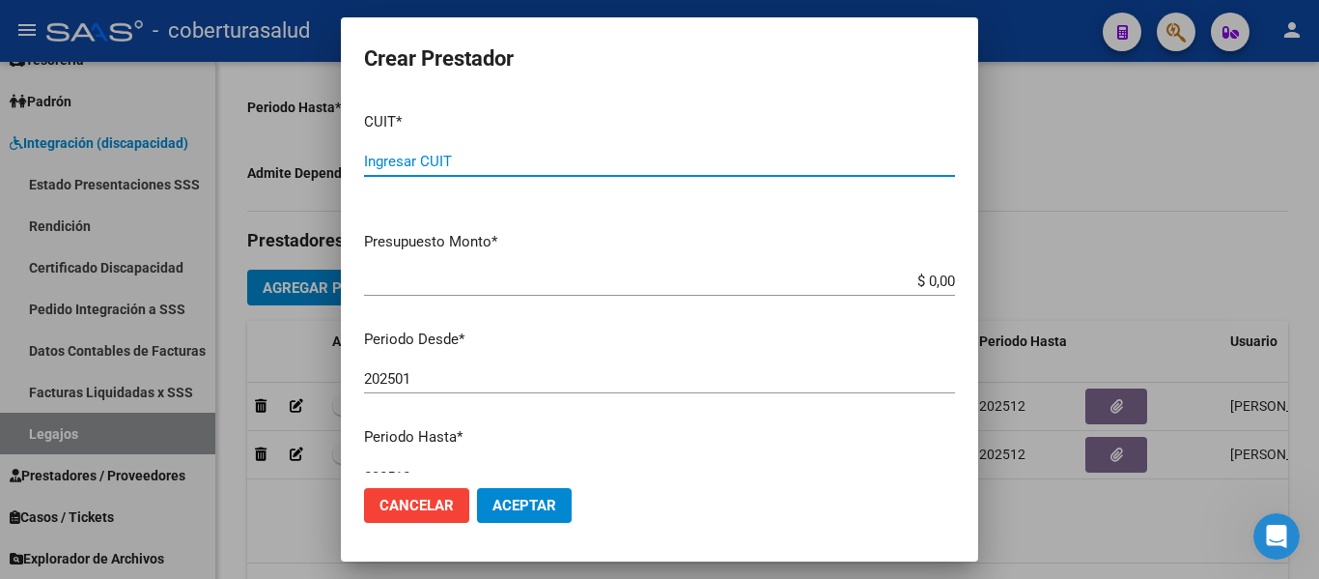
click at [425, 153] on input "Ingresar CUIT" at bounding box center [659, 161] width 591 height 17
paste input "27-37729194-3"
type input "27-37729194-3"
drag, startPoint x: 939, startPoint y: 275, endPoint x: 952, endPoint y: 283, distance: 15.6
click at [939, 274] on input "$ 0,00" at bounding box center [659, 280] width 591 height 17
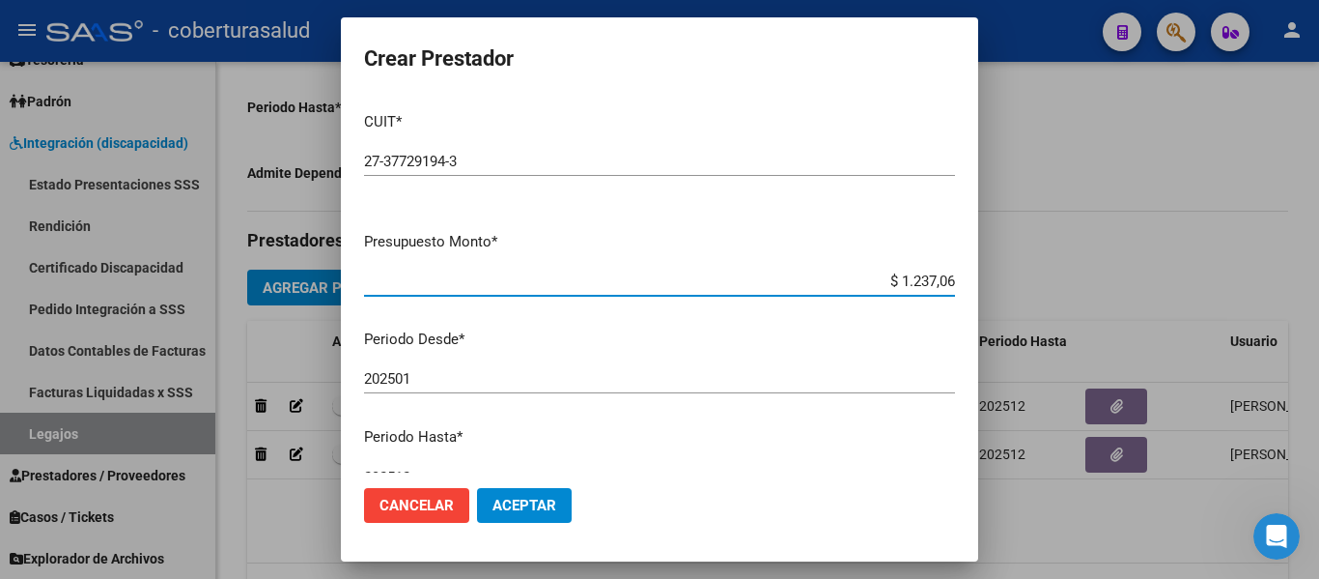
type input "$ 12.370,61"
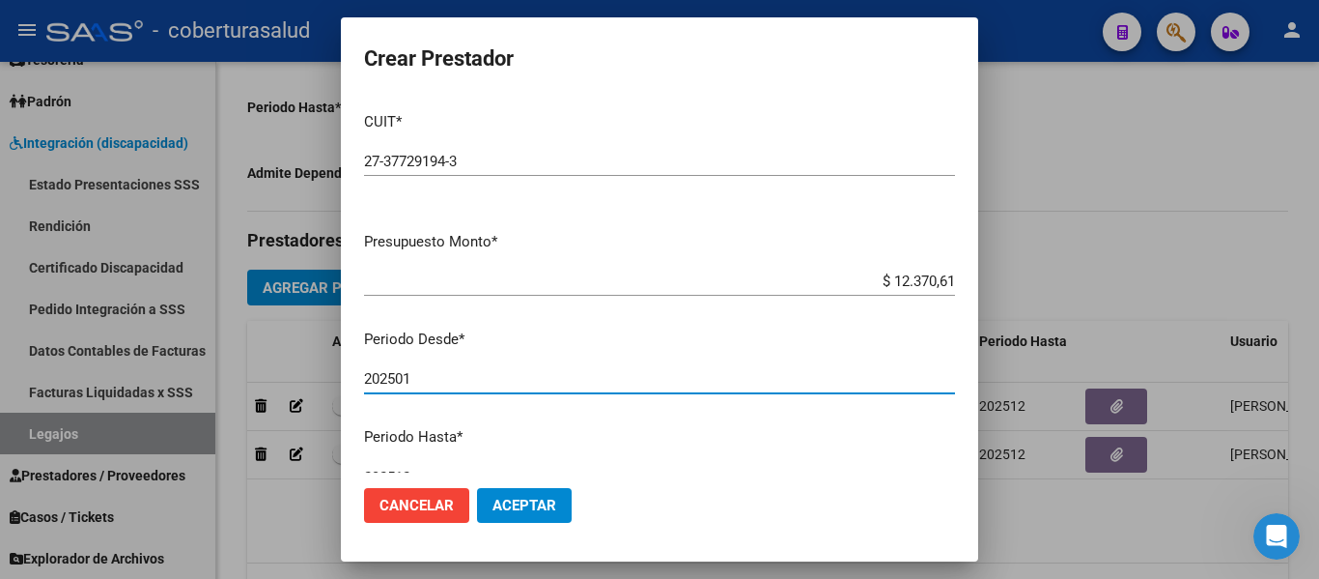
click at [420, 372] on input "202501" at bounding box center [659, 378] width 591 height 17
type input "202503"
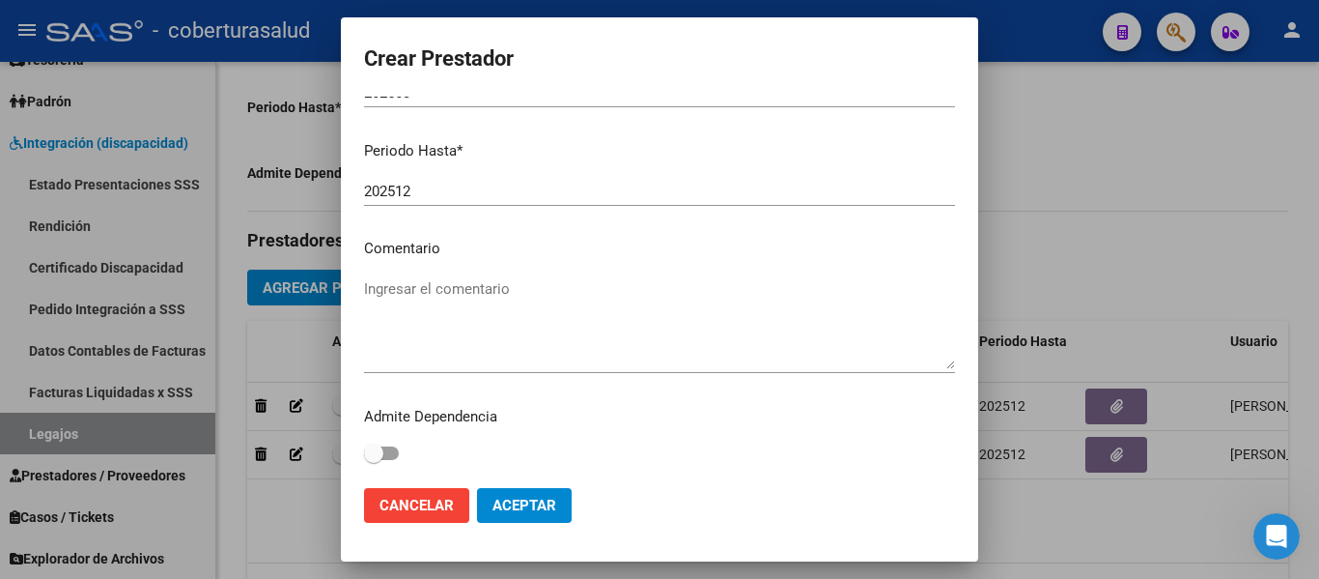
click at [433, 291] on textarea "Ingresar el comentario" at bounding box center [659, 323] width 591 height 91
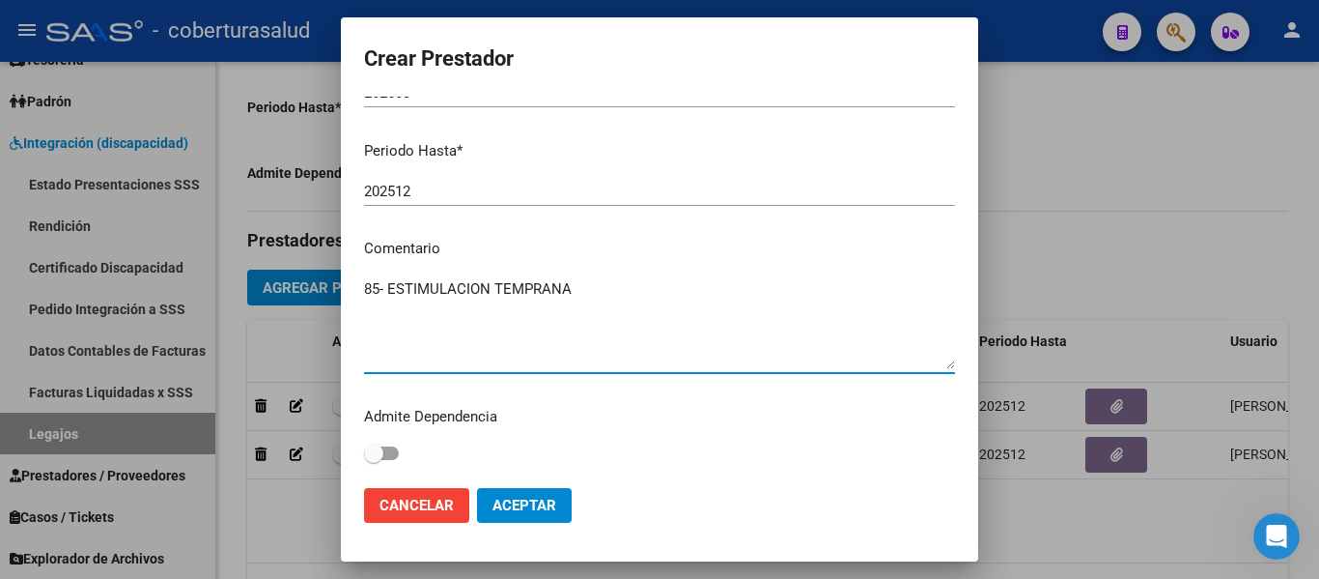
type textarea "85- ESTIMULACION TEMPRANA"
click at [496, 504] on span "Aceptar" at bounding box center [525, 504] width 64 height 17
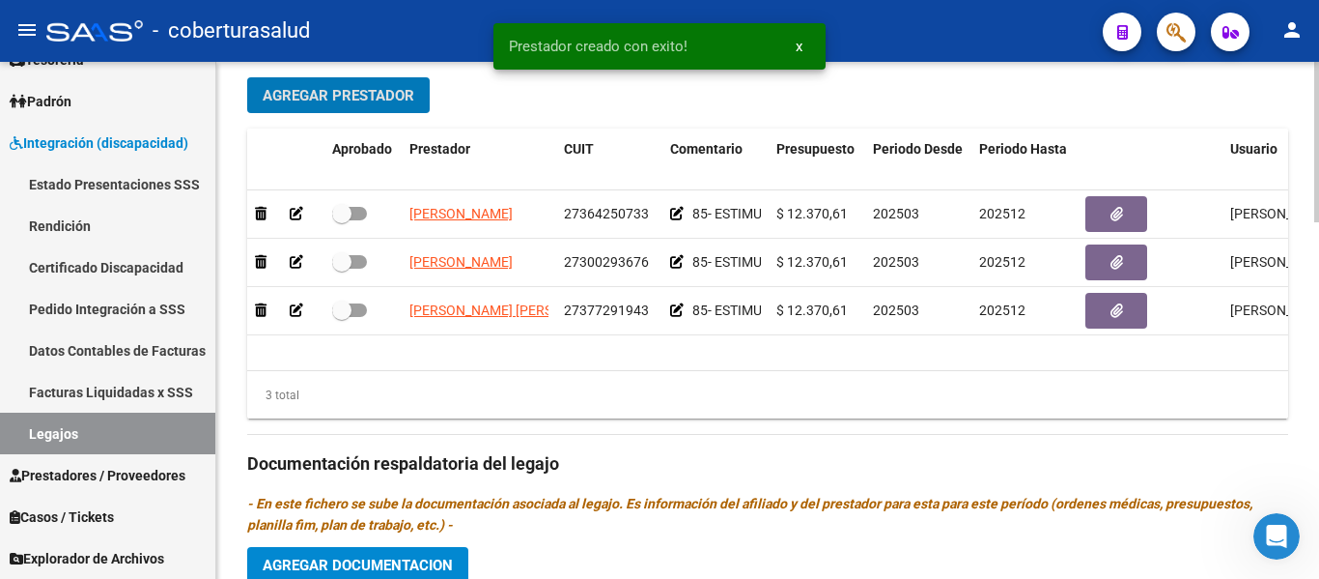
scroll to position [773, 0]
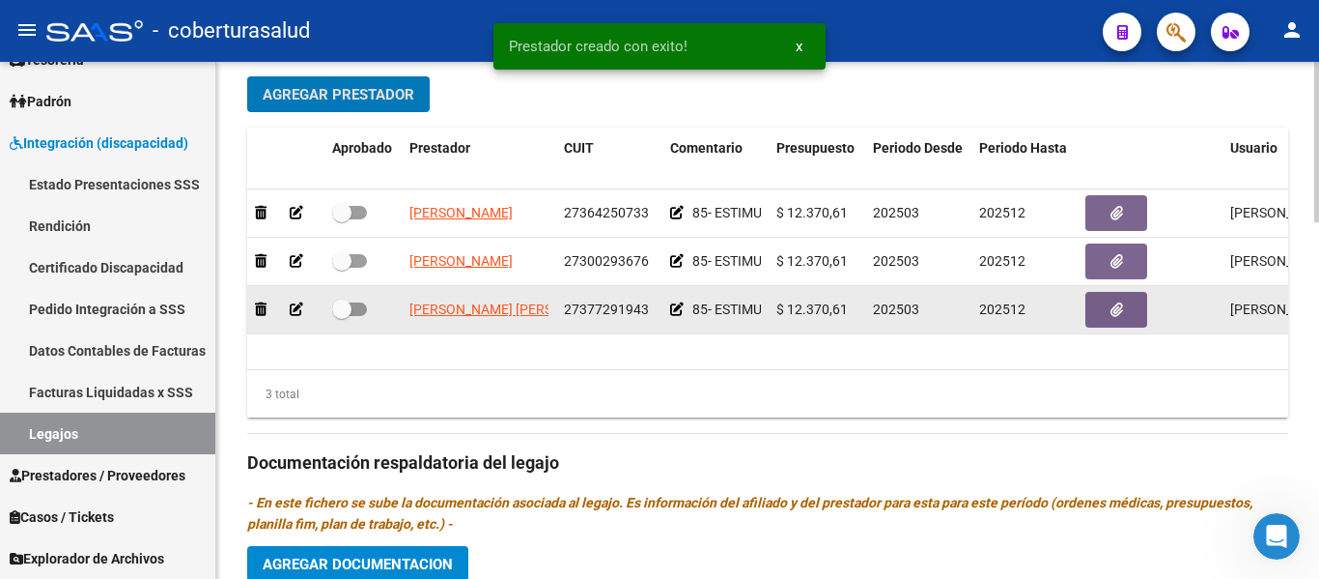
click at [350, 307] on span at bounding box center [341, 308] width 19 height 19
click at [342, 316] on input "checkbox" at bounding box center [341, 316] width 1 height 1
checkbox input "true"
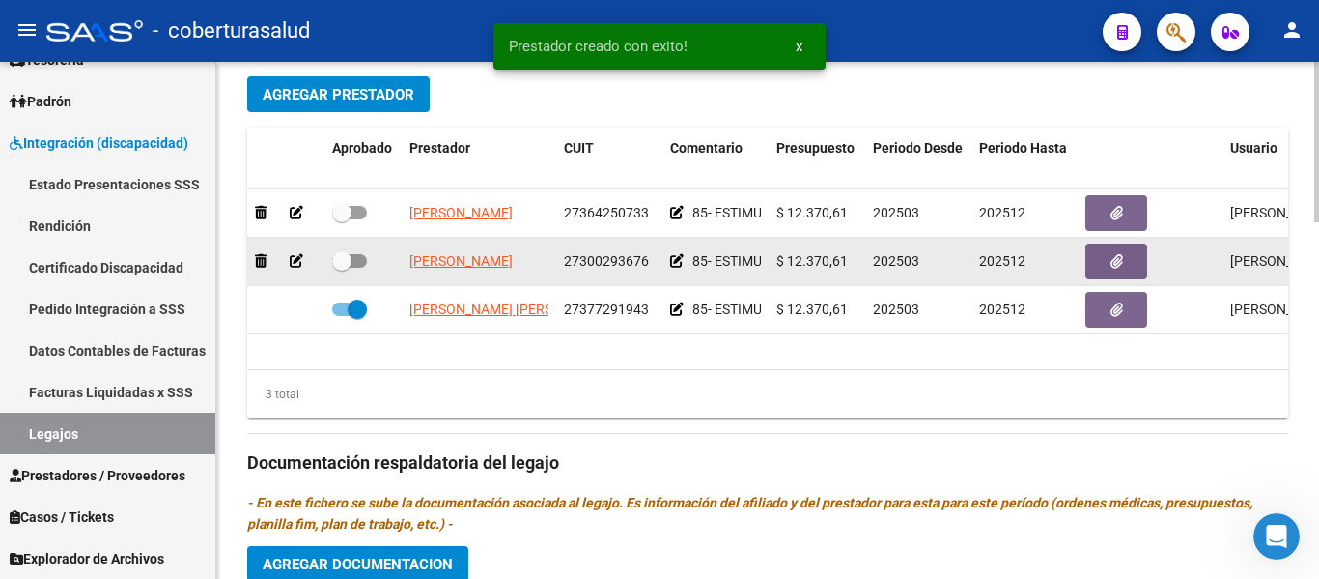
click at [342, 258] on span at bounding box center [341, 260] width 19 height 19
click at [342, 268] on input "checkbox" at bounding box center [341, 268] width 1 height 1
checkbox input "true"
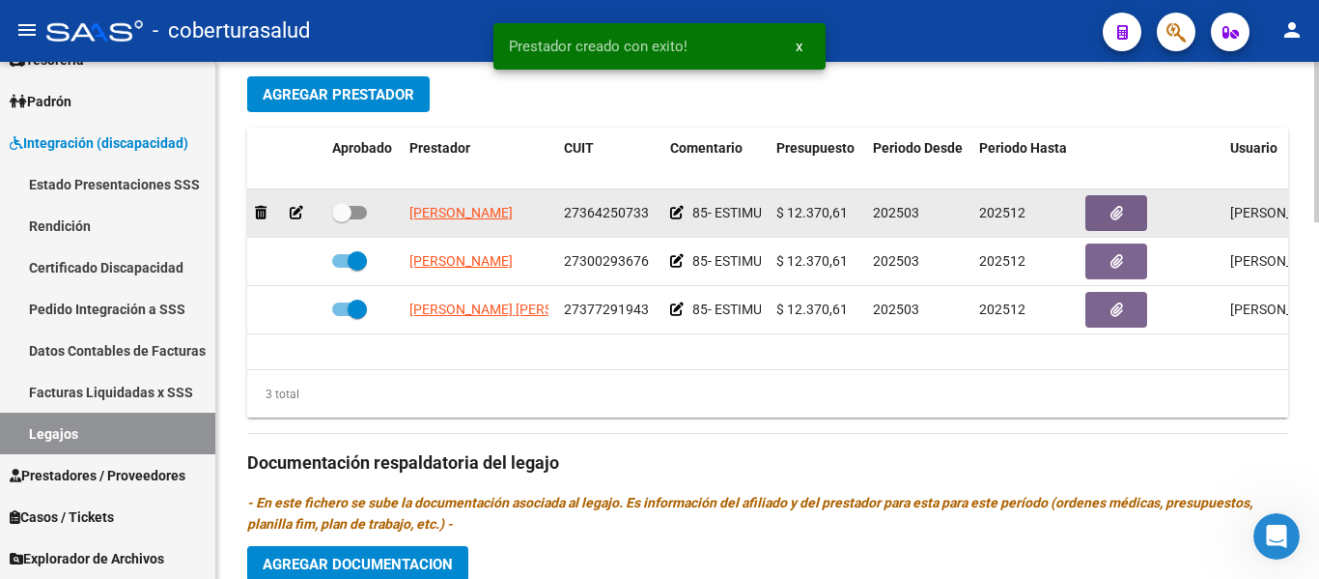
click at [355, 214] on span at bounding box center [349, 213] width 35 height 14
click at [342, 219] on input "checkbox" at bounding box center [341, 219] width 1 height 1
checkbox input "true"
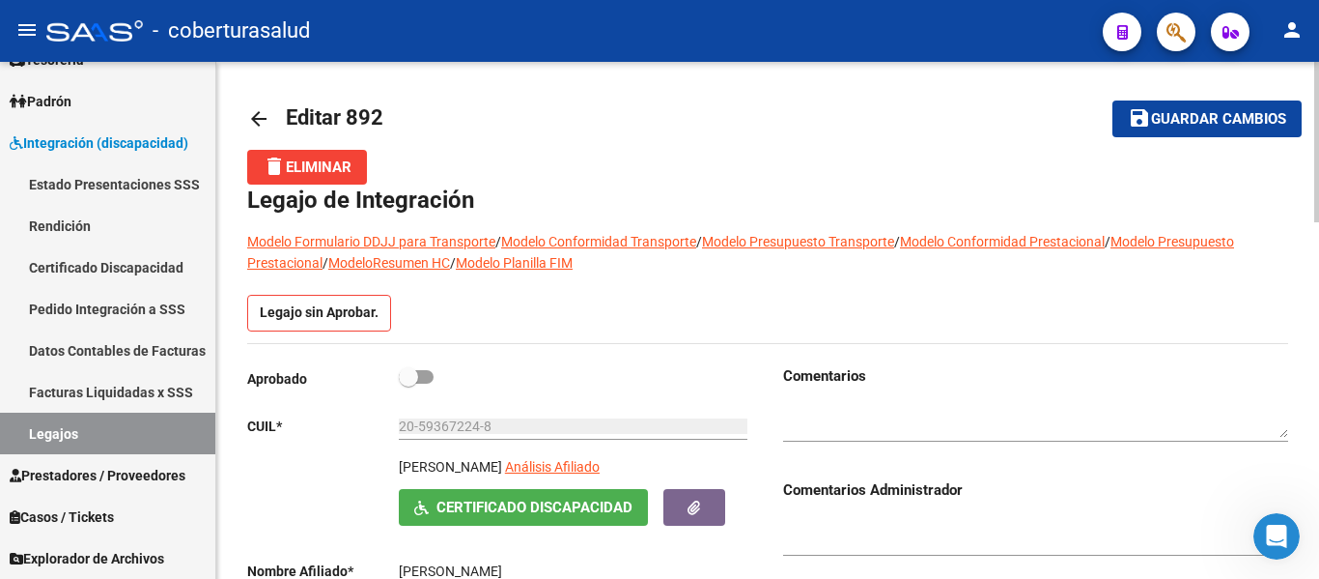
scroll to position [0, 0]
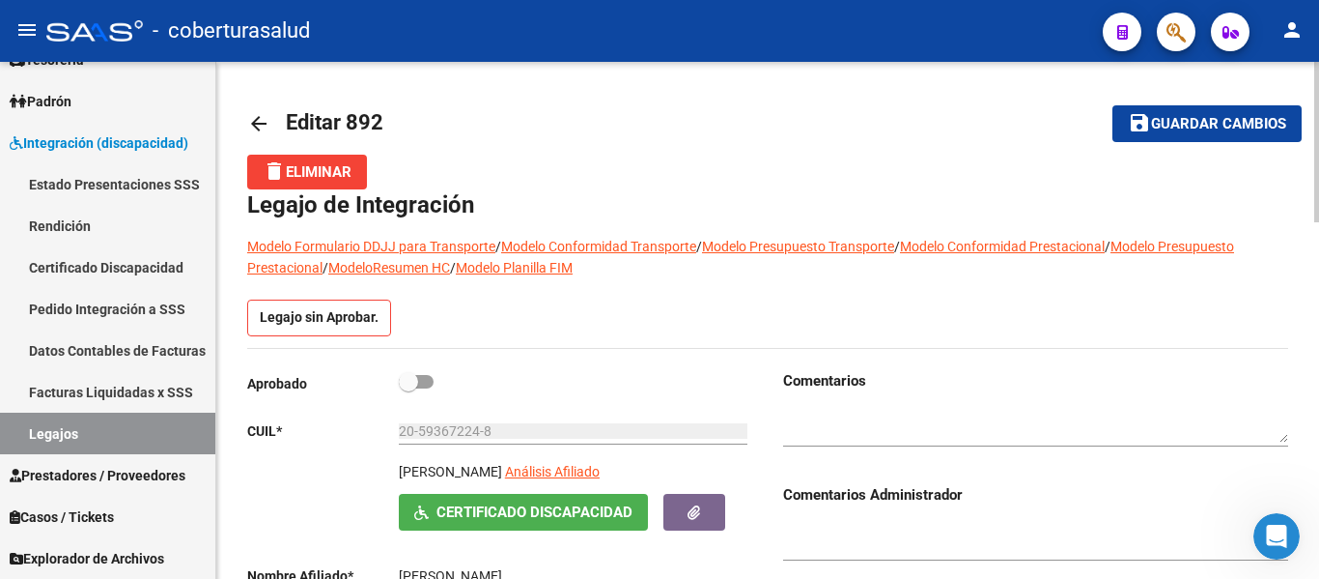
click at [420, 374] on label at bounding box center [416, 381] width 35 height 23
click at [409, 388] on input "checkbox" at bounding box center [408, 388] width 1 height 1
checkbox input "true"
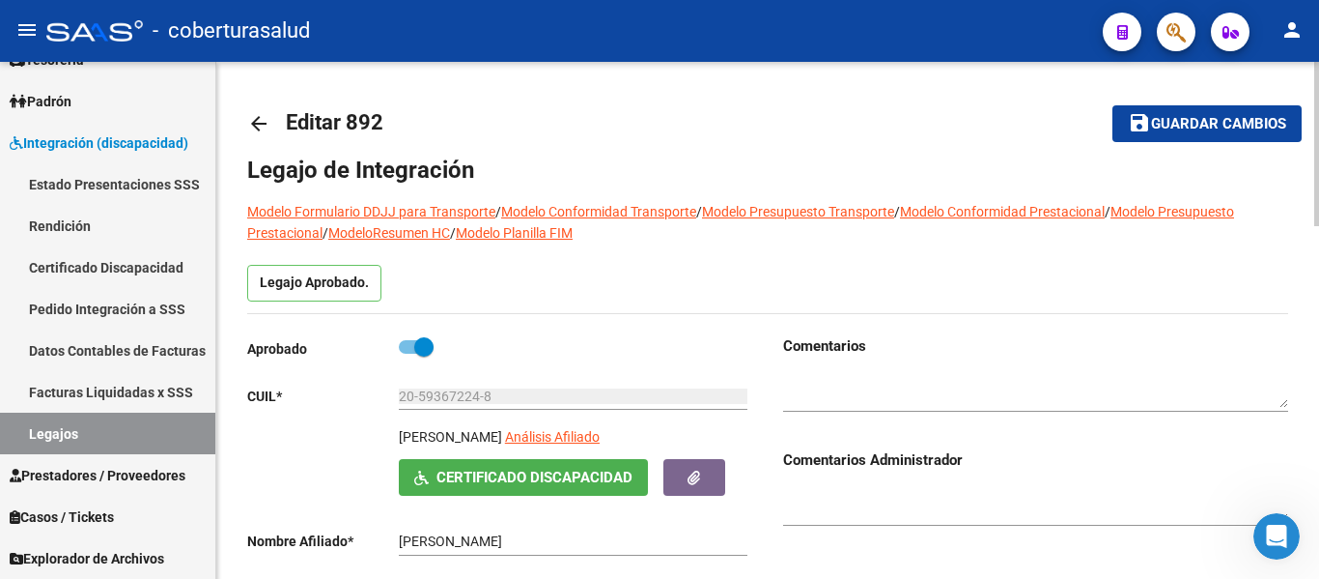
drag, startPoint x: 344, startPoint y: 117, endPoint x: 384, endPoint y: 126, distance: 41.5
click at [384, 126] on h1 "Editar 892" at bounding box center [337, 123] width 102 height 39
click at [1221, 133] on button "save Guardar cambios" at bounding box center [1207, 123] width 189 height 36
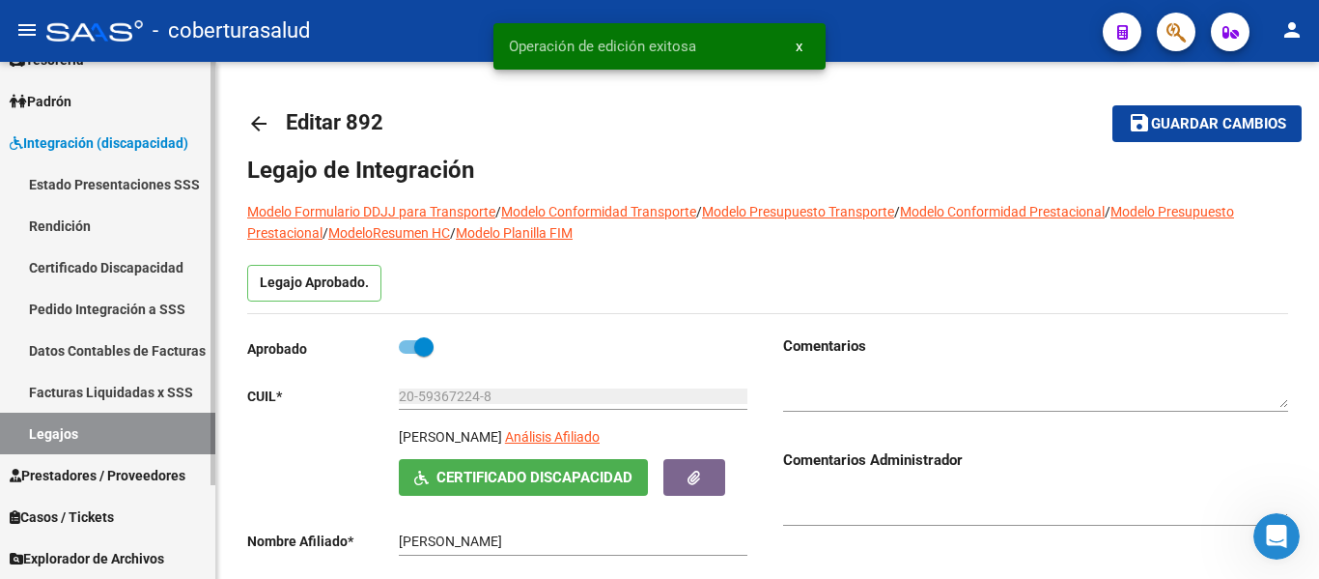
click at [64, 436] on link "Legajos" at bounding box center [107, 433] width 215 height 42
